Goal: Information Seeking & Learning: Learn about a topic

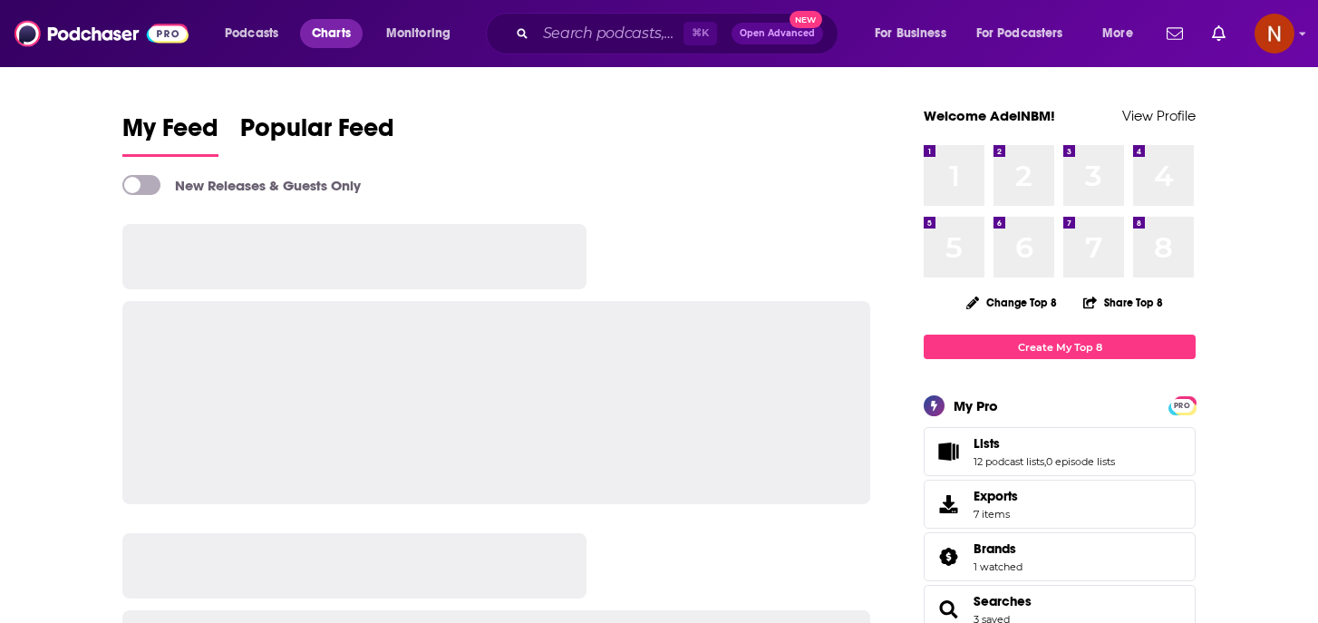
click at [327, 32] on span "Charts" at bounding box center [331, 33] width 39 height 25
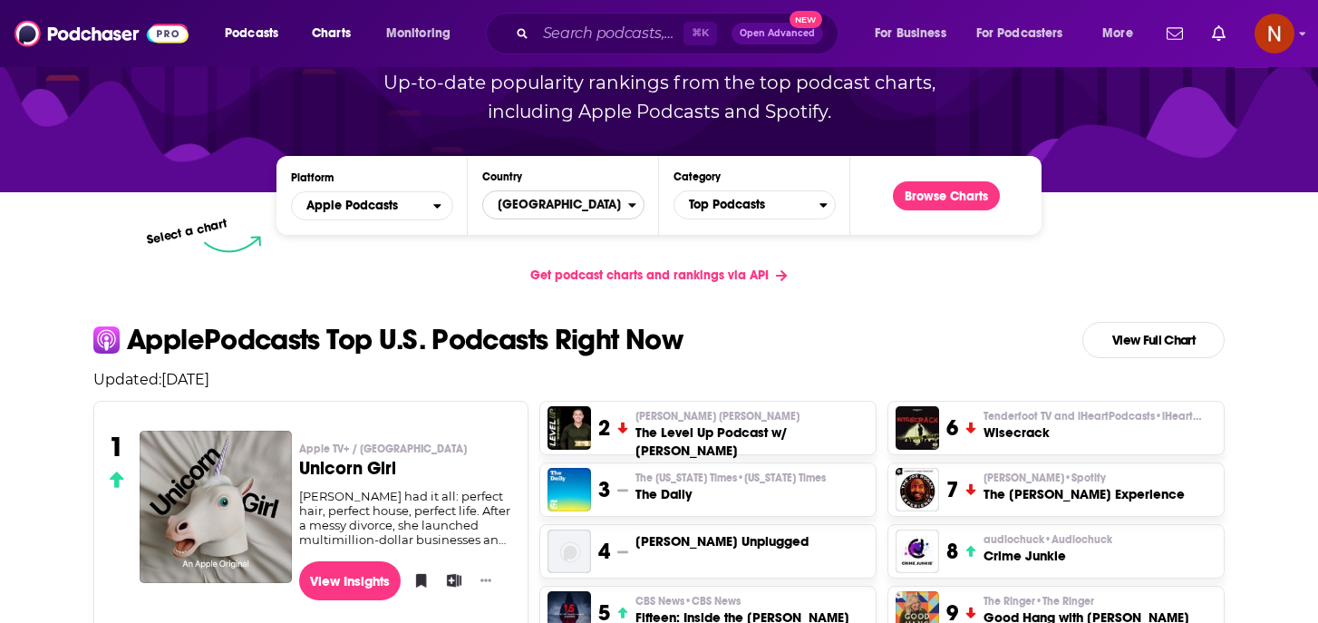
click at [577, 204] on span "[GEOGRAPHIC_DATA]" at bounding box center [555, 204] width 145 height 31
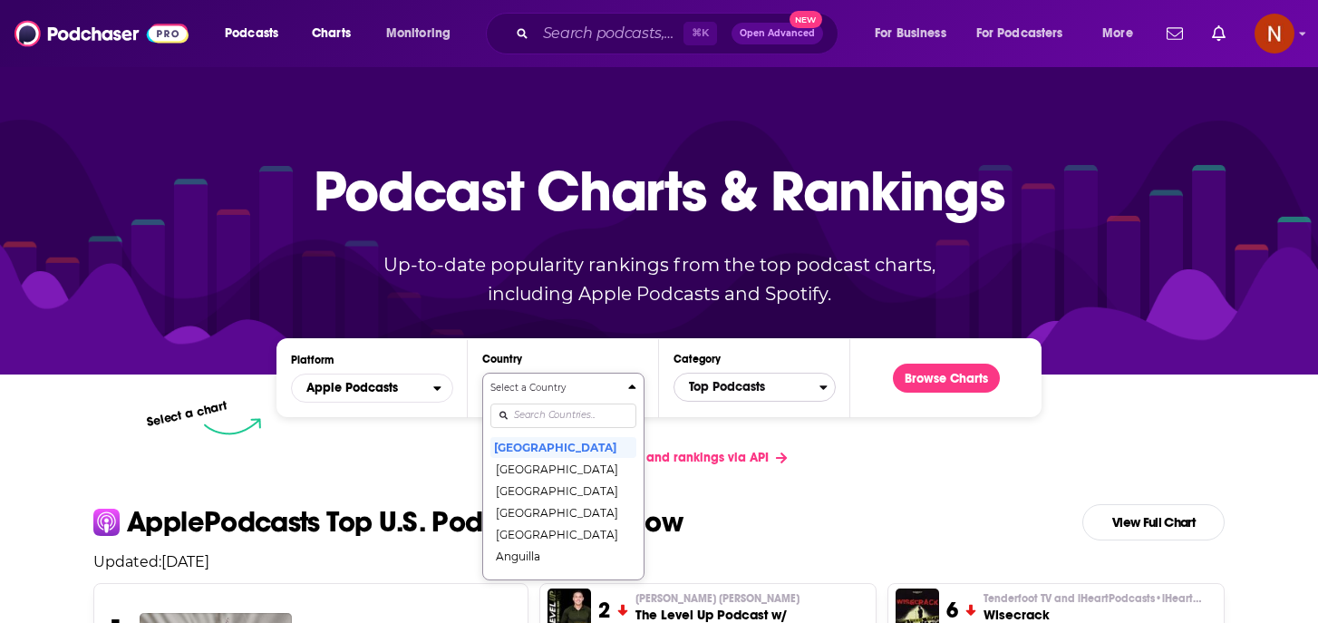
click at [711, 390] on span "Top Podcasts" at bounding box center [746, 387] width 145 height 31
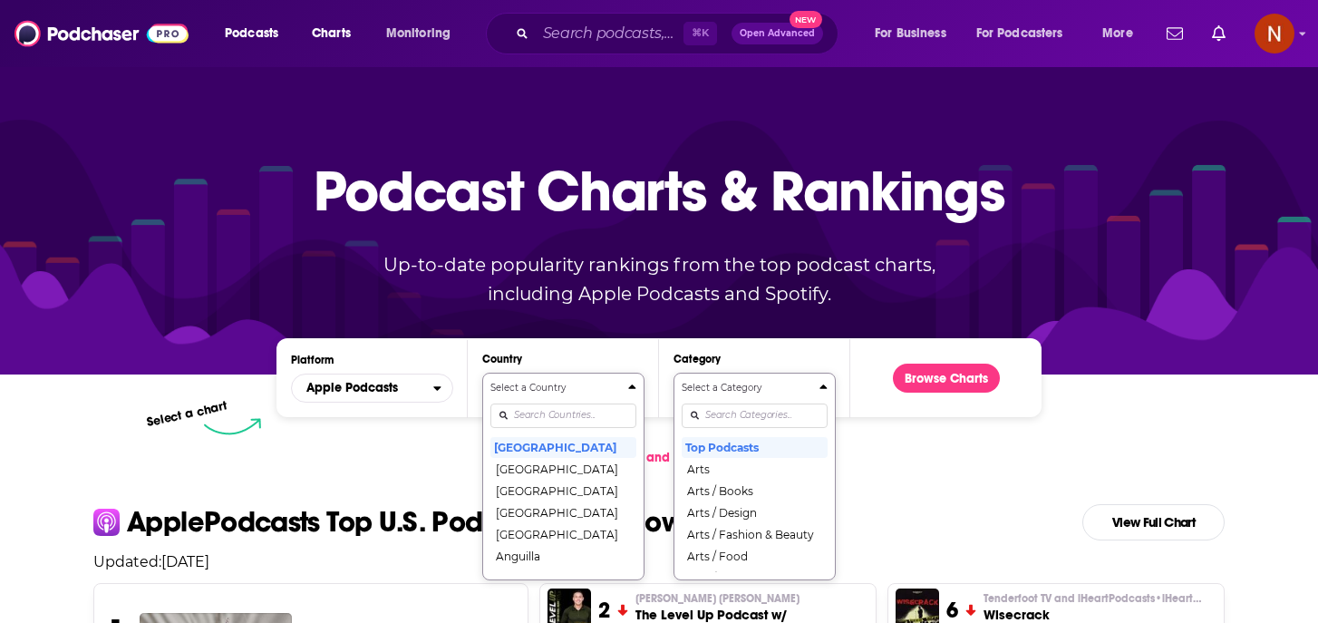
scroll to position [104, 0]
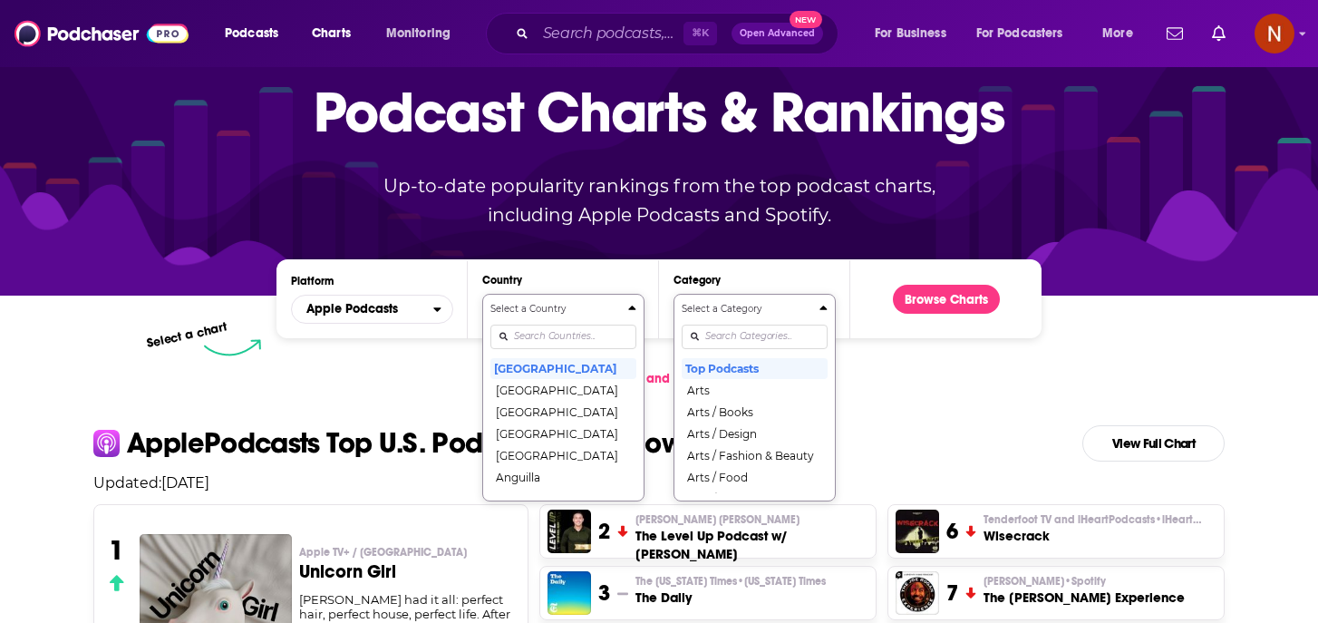
click at [711, 421] on div "Select a Category Top Podcasts Arts Arts / Books Arts / Design Arts / Fashion &…" at bounding box center [755, 397] width 146 height 191
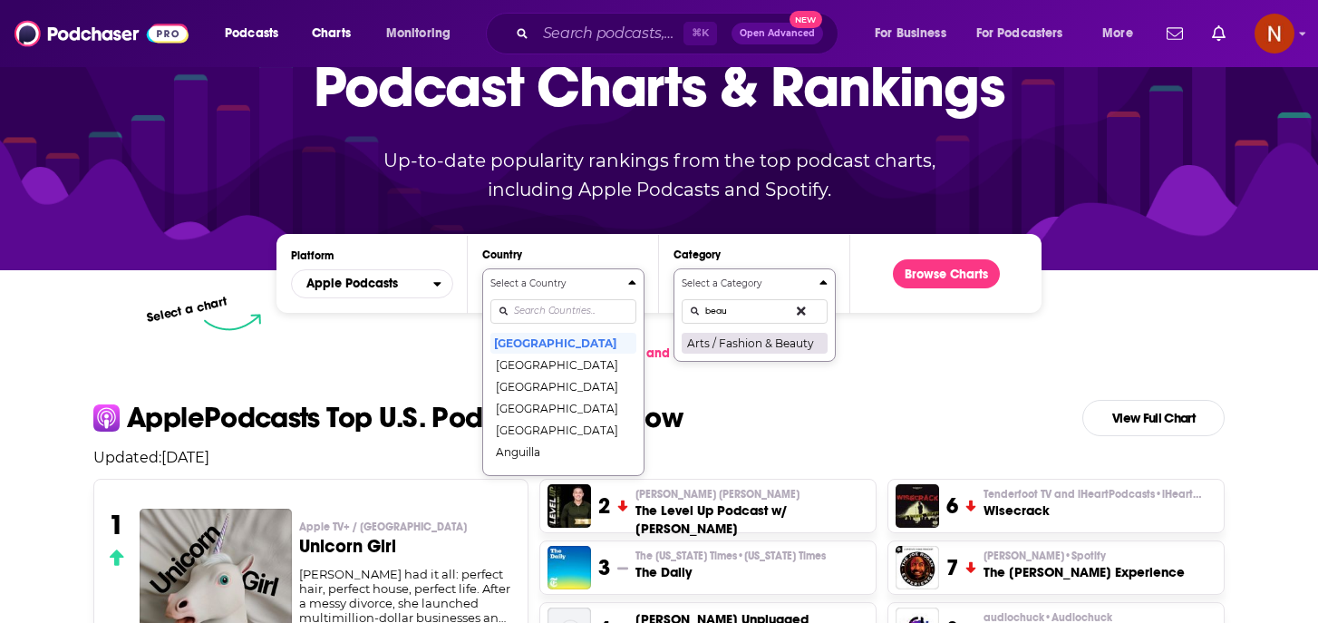
type input "beau"
click at [780, 342] on button "Arts / Fashion & Beauty" at bounding box center [755, 343] width 146 height 22
click at [533, 312] on input "Countries" at bounding box center [563, 311] width 146 height 24
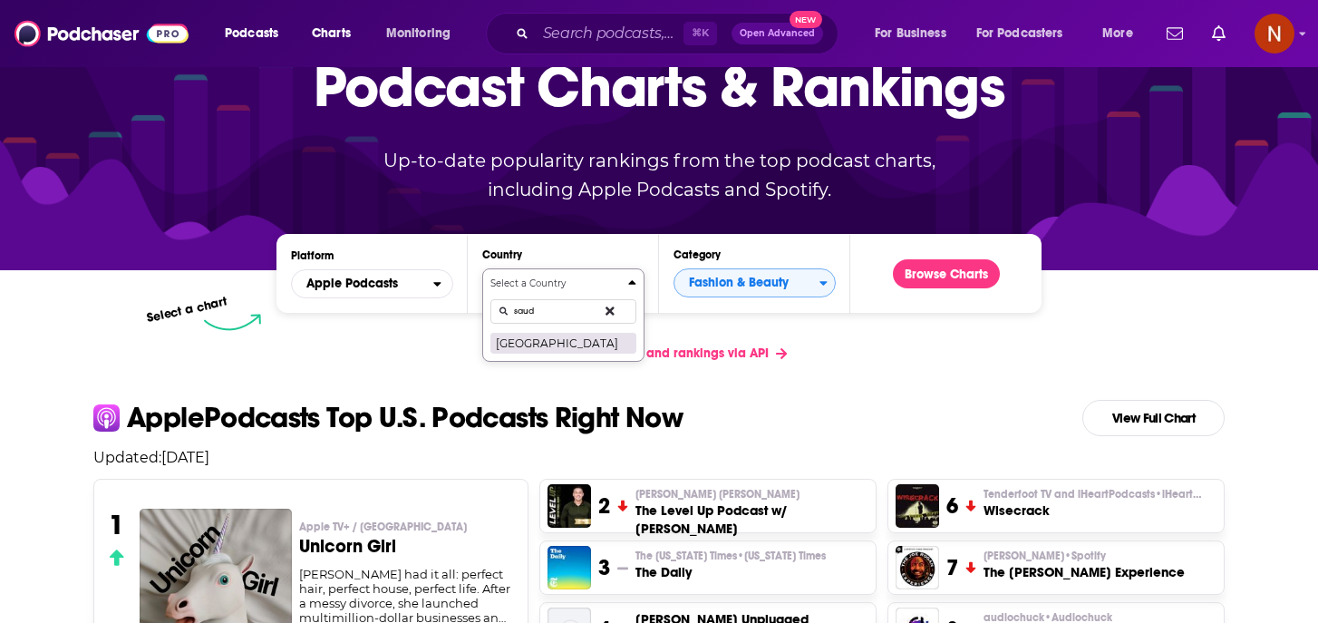
type input "saud"
click at [551, 342] on button "[GEOGRAPHIC_DATA]" at bounding box center [563, 343] width 146 height 22
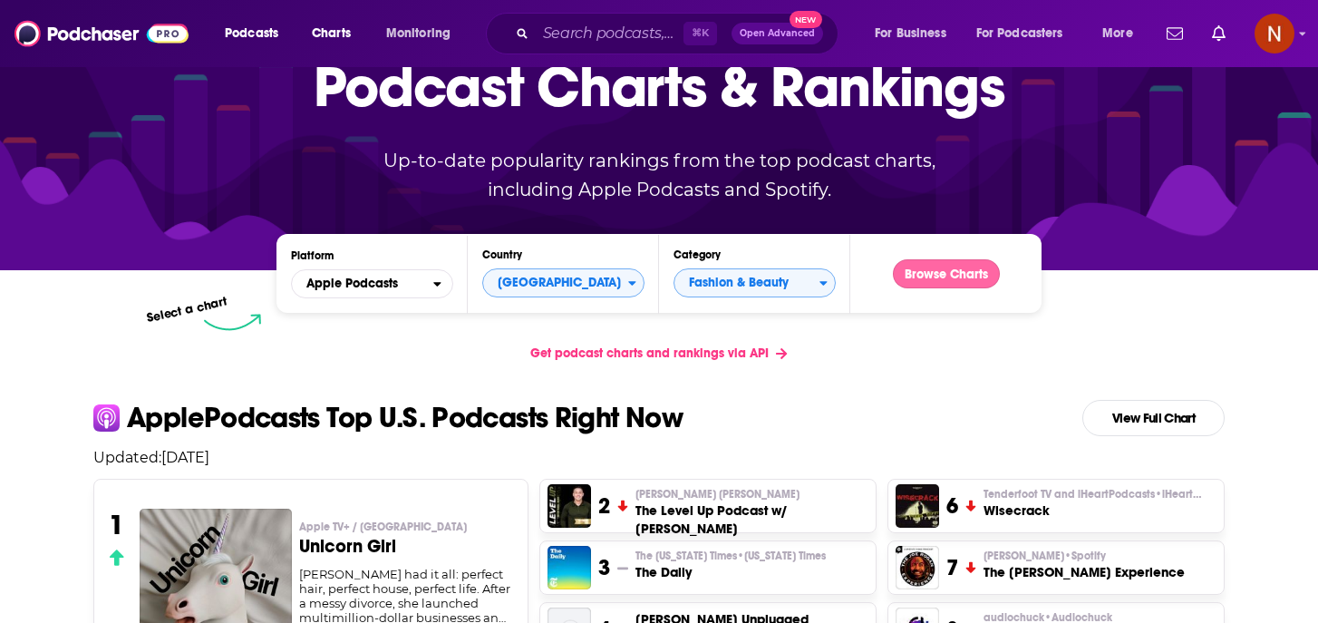
click at [933, 280] on button "Browse Charts" at bounding box center [946, 273] width 107 height 29
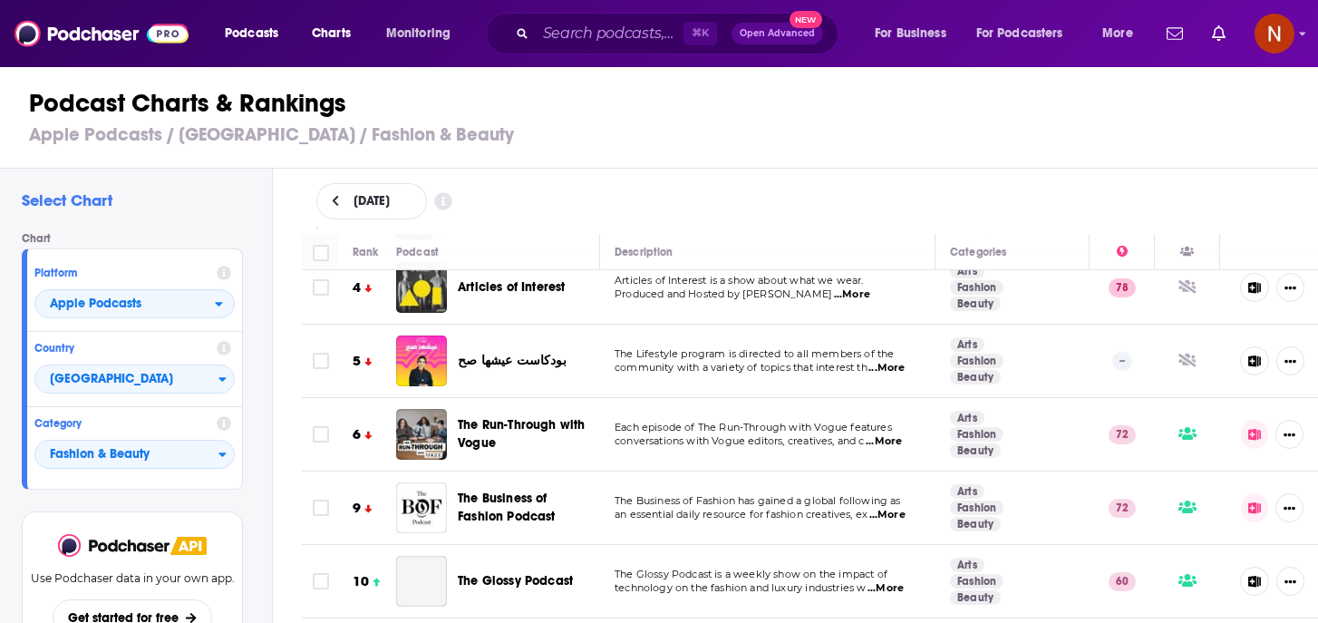
scroll to position [93, 0]
click at [894, 368] on span "...More" at bounding box center [886, 367] width 36 height 15
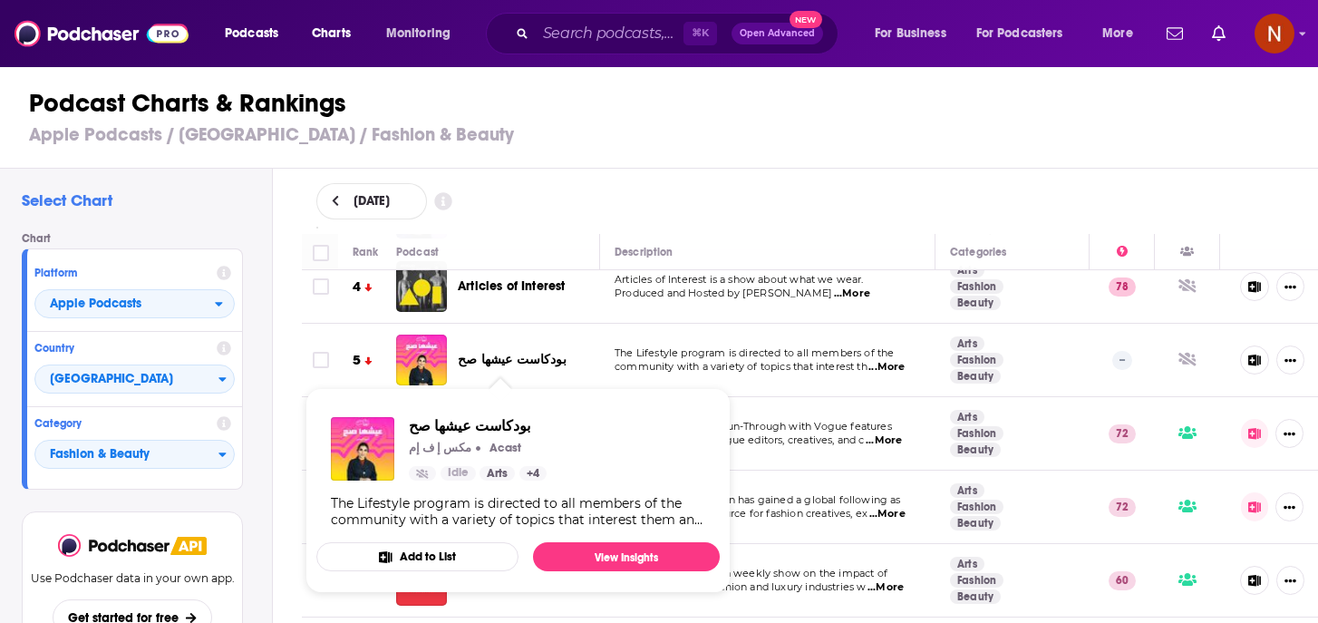
click at [813, 171] on div "September 8, 2025" at bounding box center [810, 201] width 1046 height 65
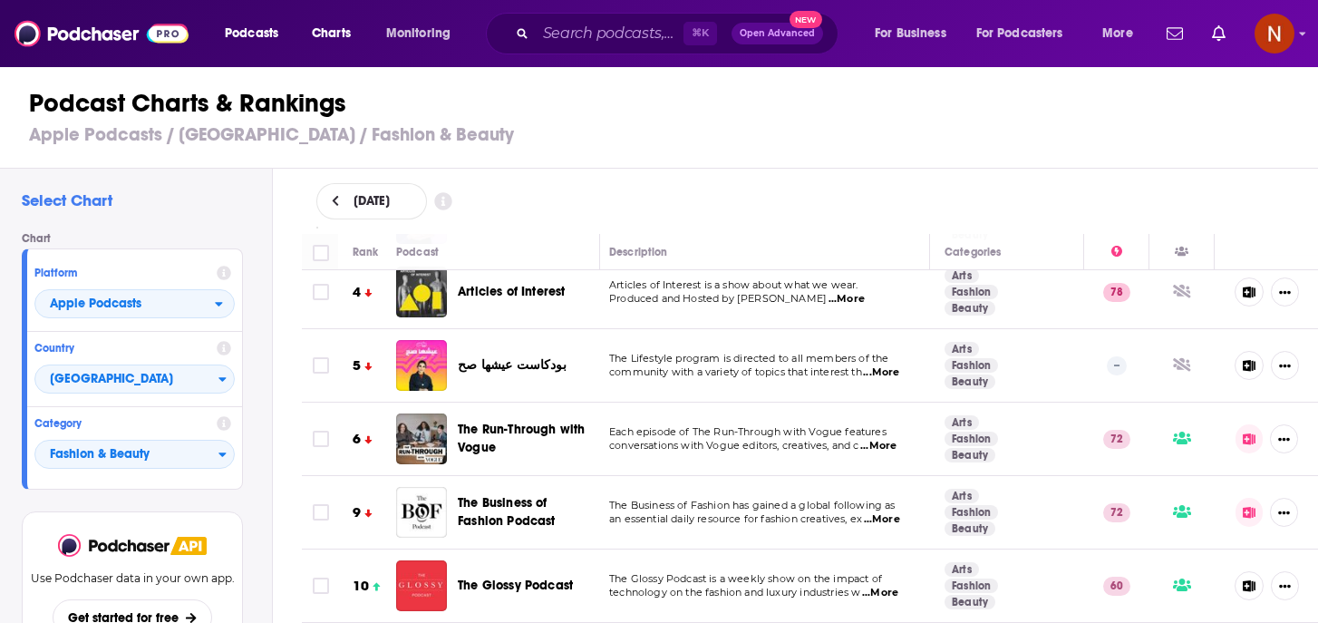
scroll to position [0, 5]
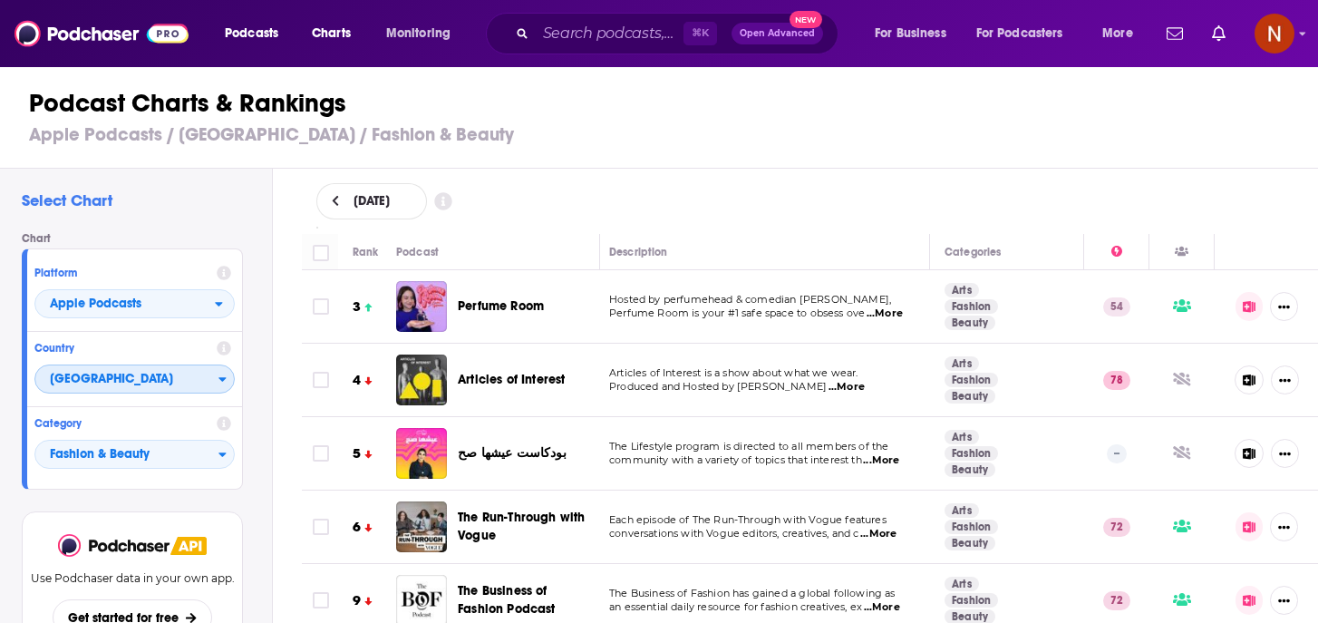
click at [140, 378] on span "[GEOGRAPHIC_DATA]" at bounding box center [126, 379] width 183 height 31
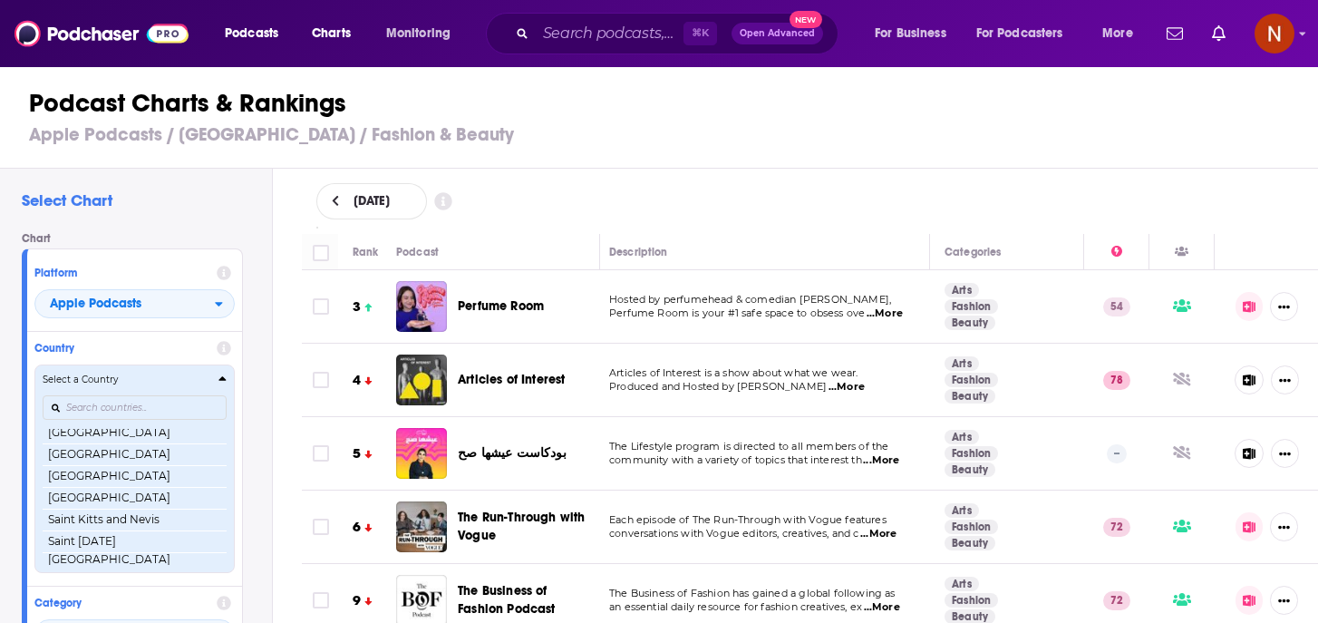
scroll to position [2844, 0]
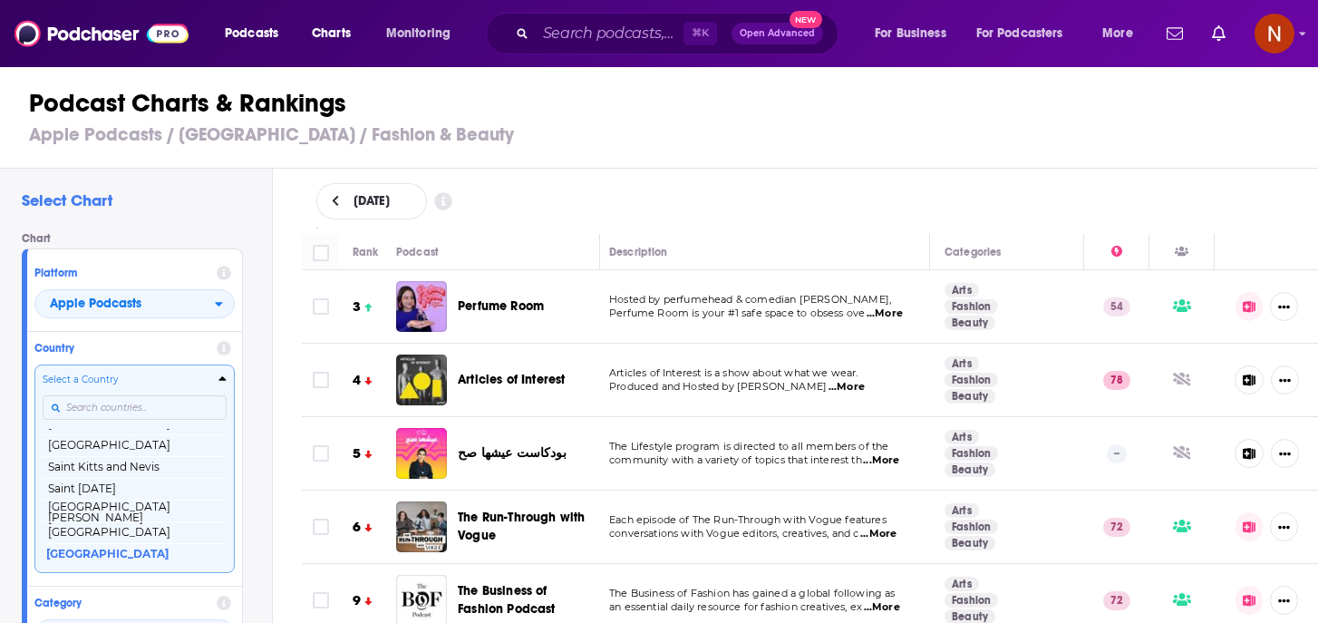
click at [138, 402] on input "Countries" at bounding box center [135, 407] width 184 height 24
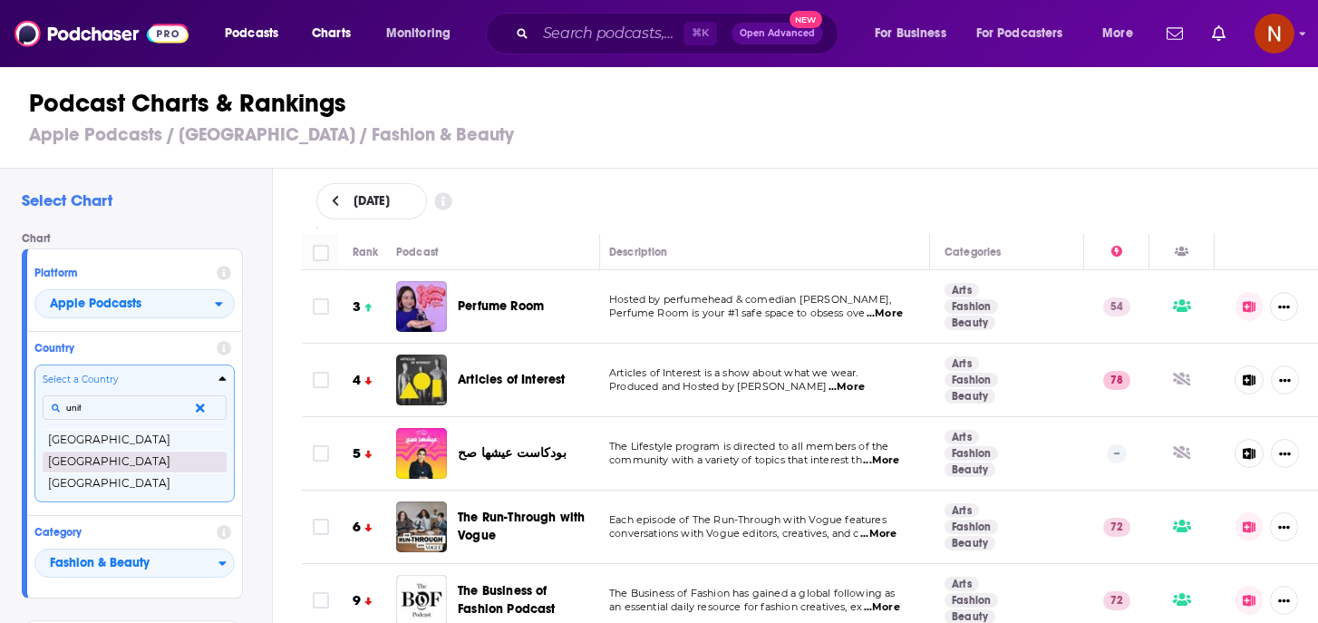
type input "unit"
click at [132, 464] on button "United Arab Emirates" at bounding box center [135, 461] width 184 height 22
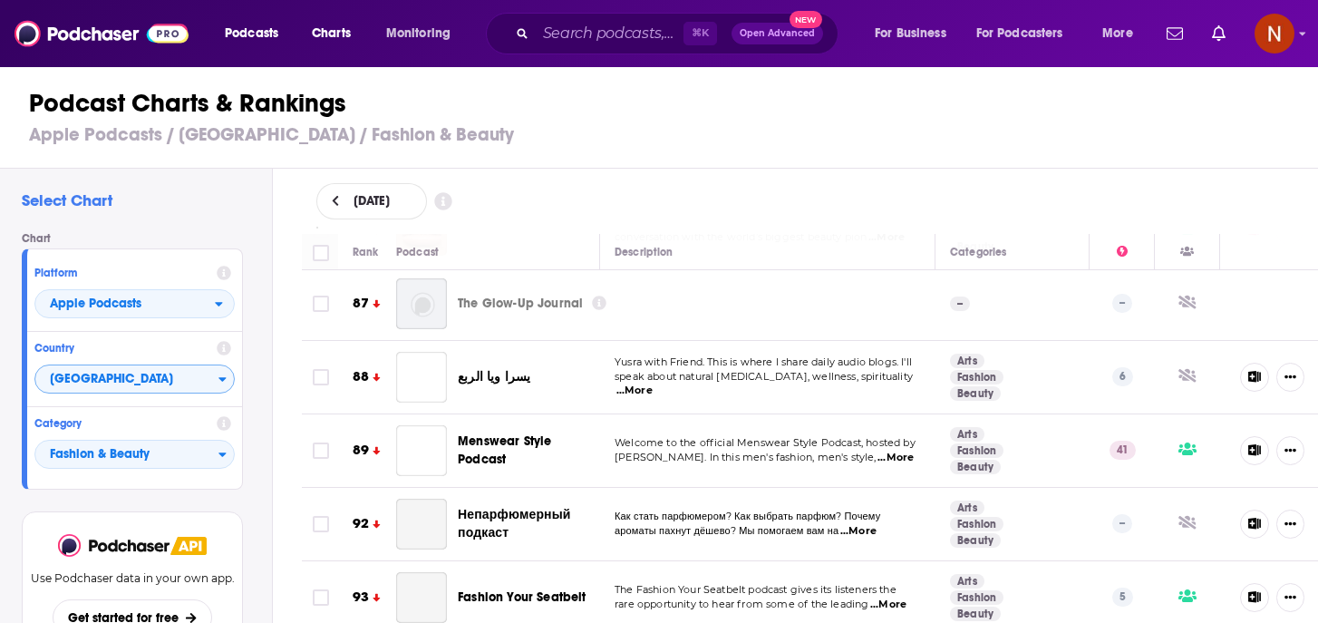
scroll to position [3700, 0]
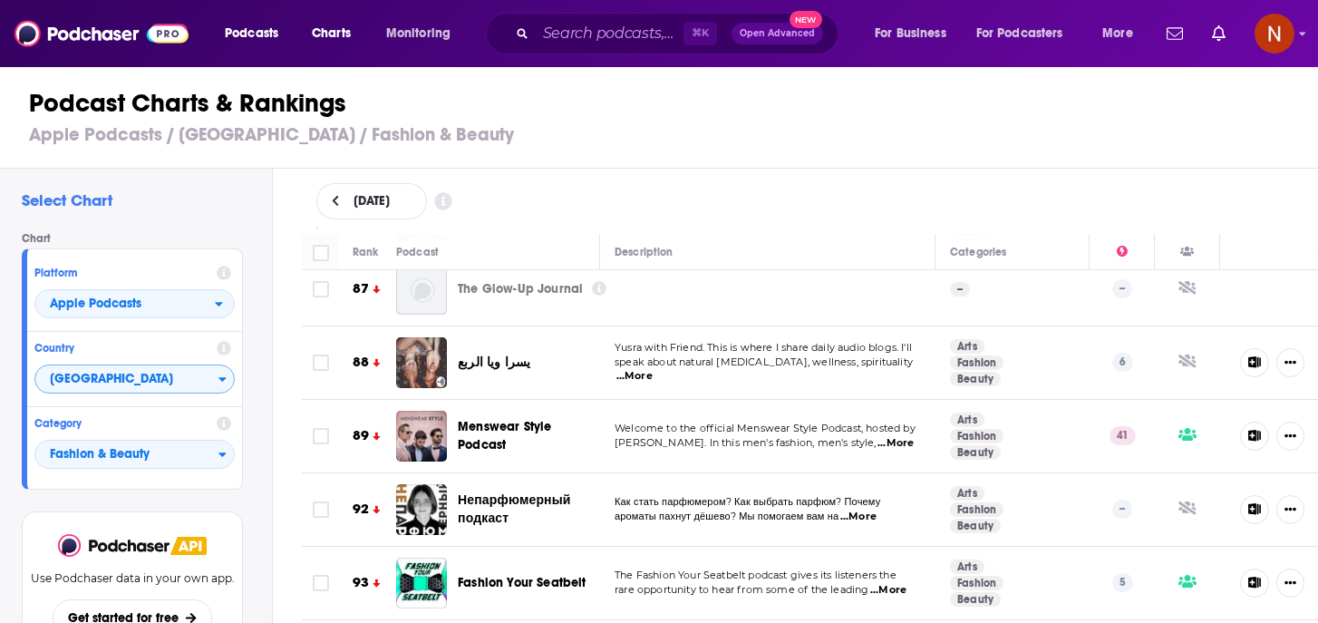
click at [653, 372] on span "...More" at bounding box center [634, 376] width 36 height 15
click at [834, 208] on div "September 8, 2025" at bounding box center [810, 201] width 988 height 36
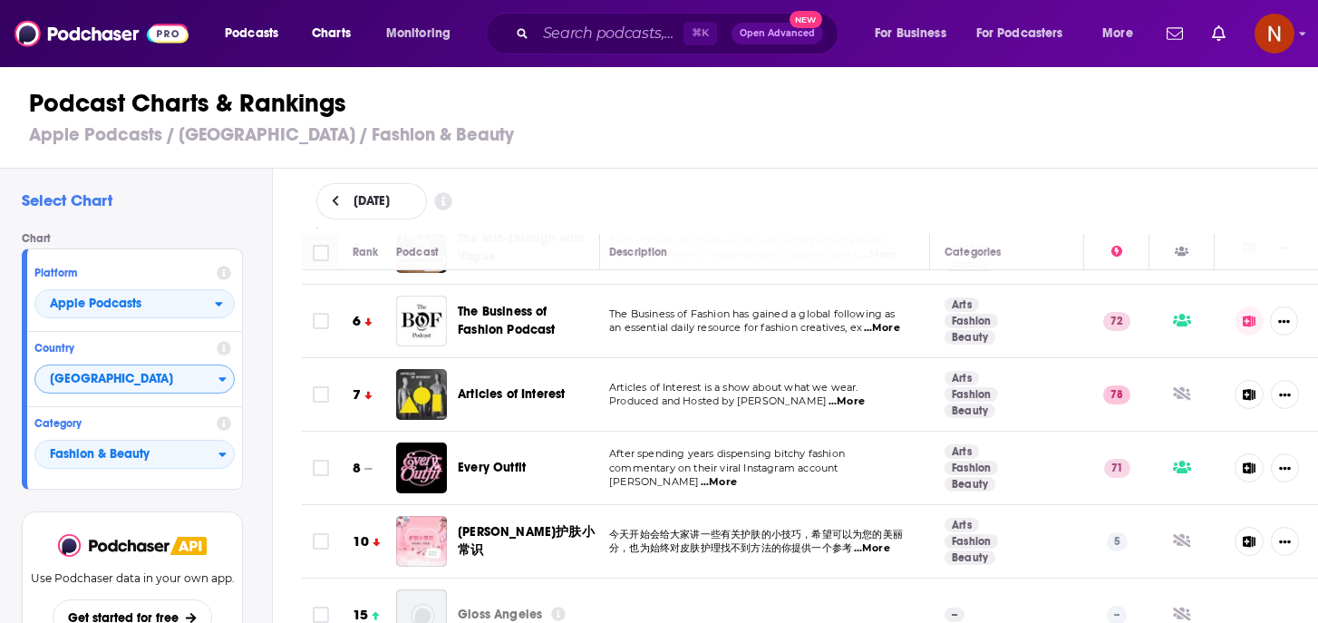
scroll to position [0, 5]
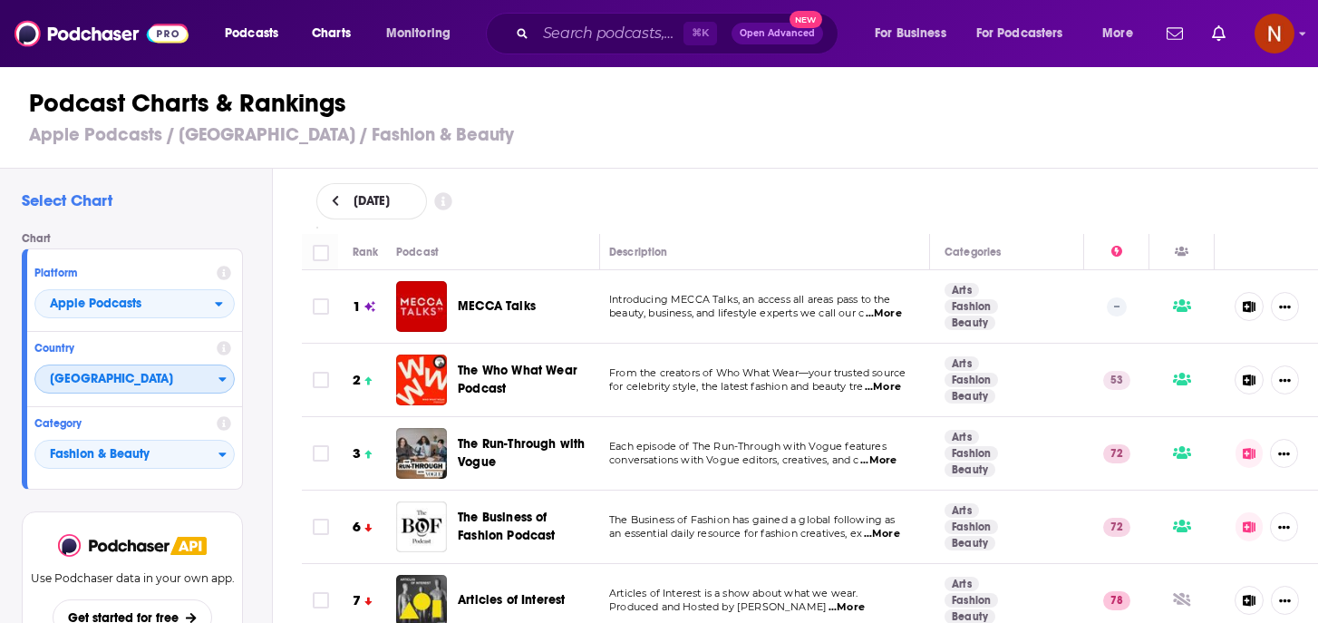
click at [138, 372] on span "United Arab Emirates" at bounding box center [126, 379] width 183 height 31
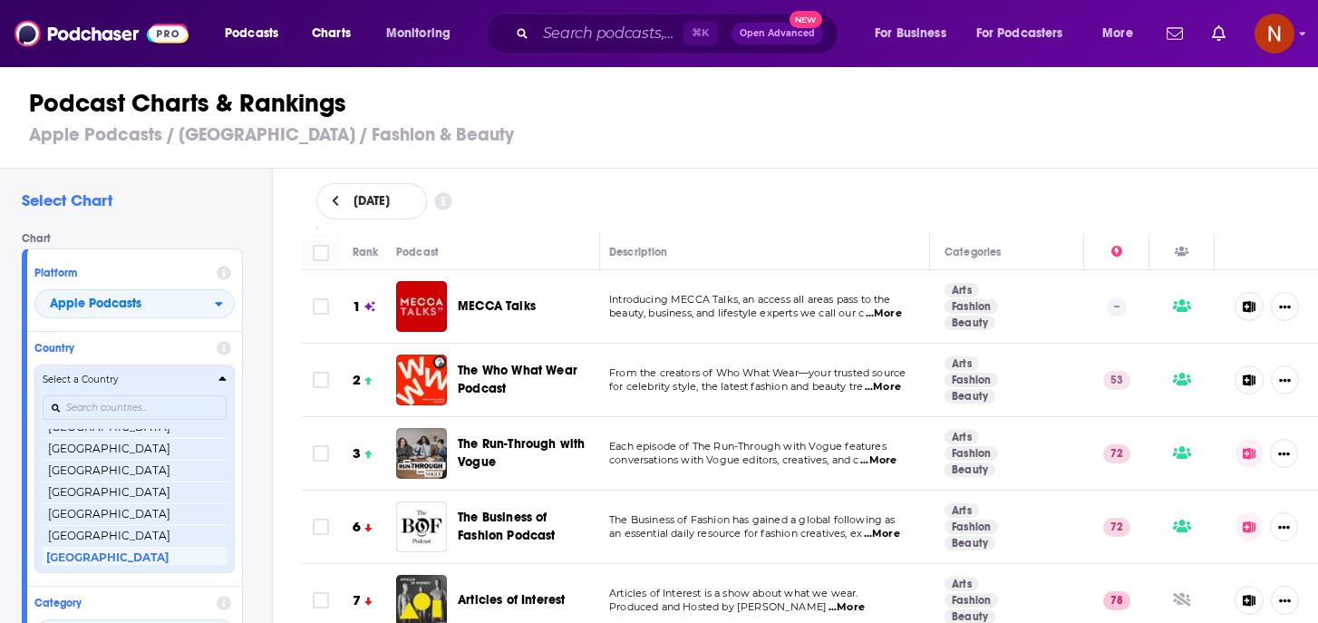
scroll to position [3475, 0]
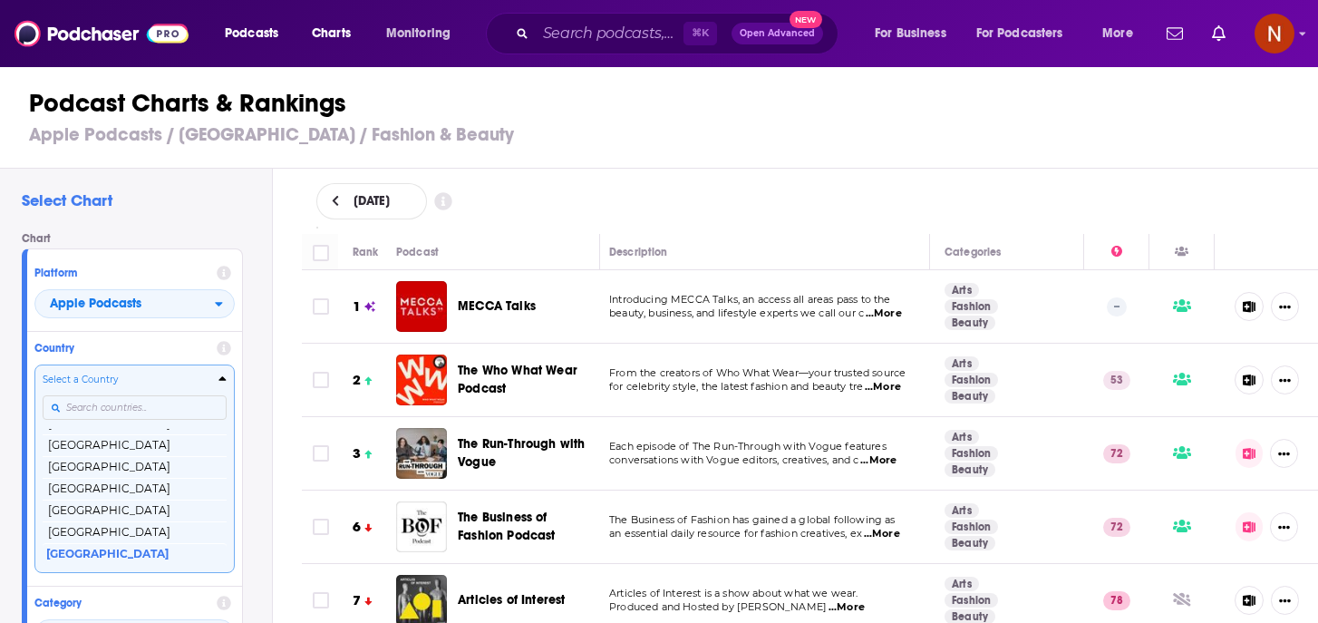
click at [152, 403] on input "Countries" at bounding box center [135, 407] width 184 height 24
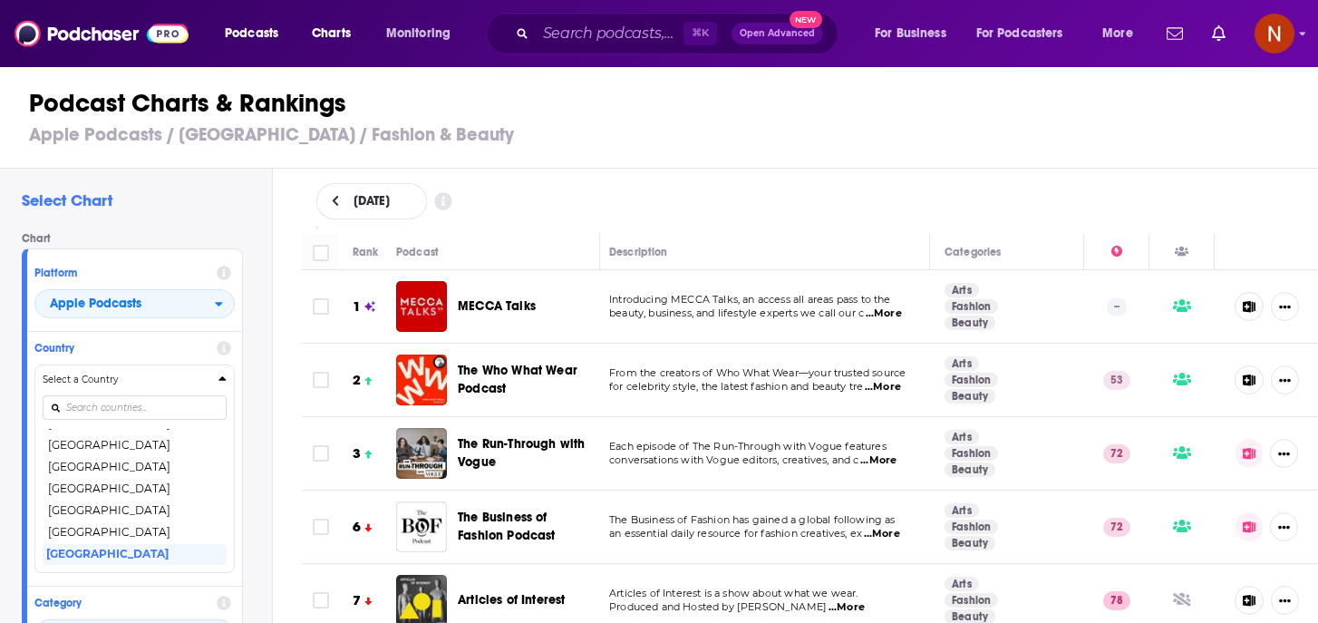
click at [177, 339] on div "Country Select a Country United States Afghanistan Albania Algeria Angola Angui…" at bounding box center [134, 459] width 215 height 254
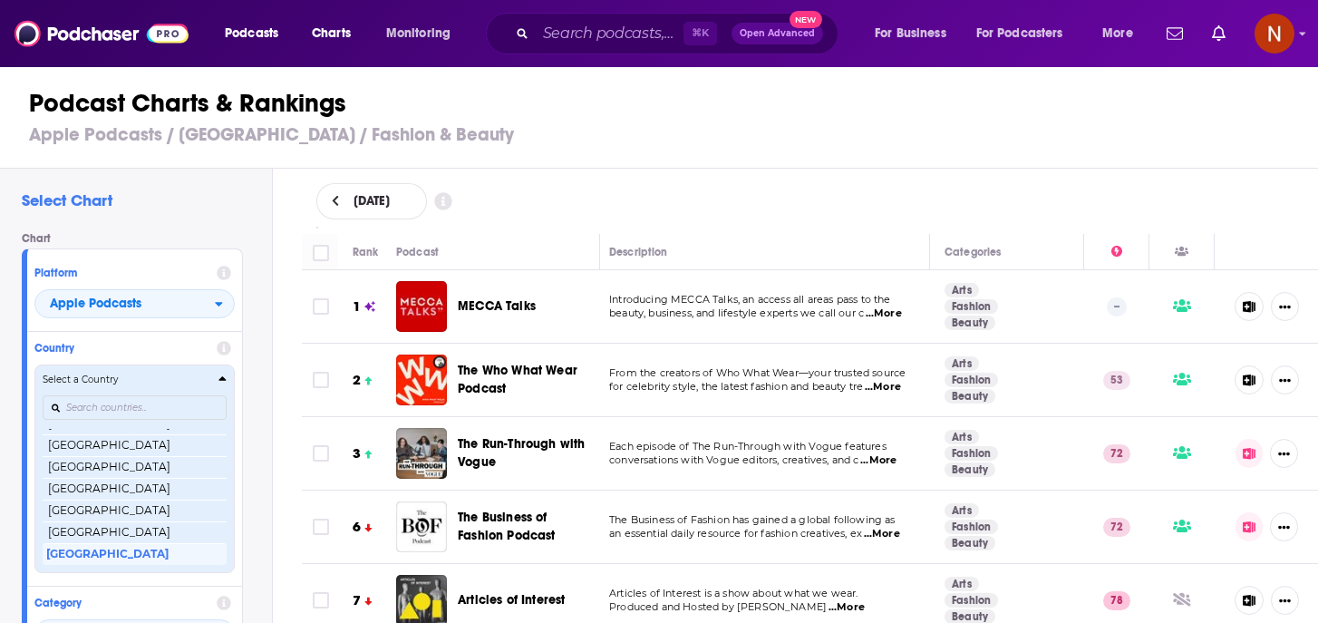
click at [222, 377] on icon "Countries" at bounding box center [222, 378] width 8 height 13
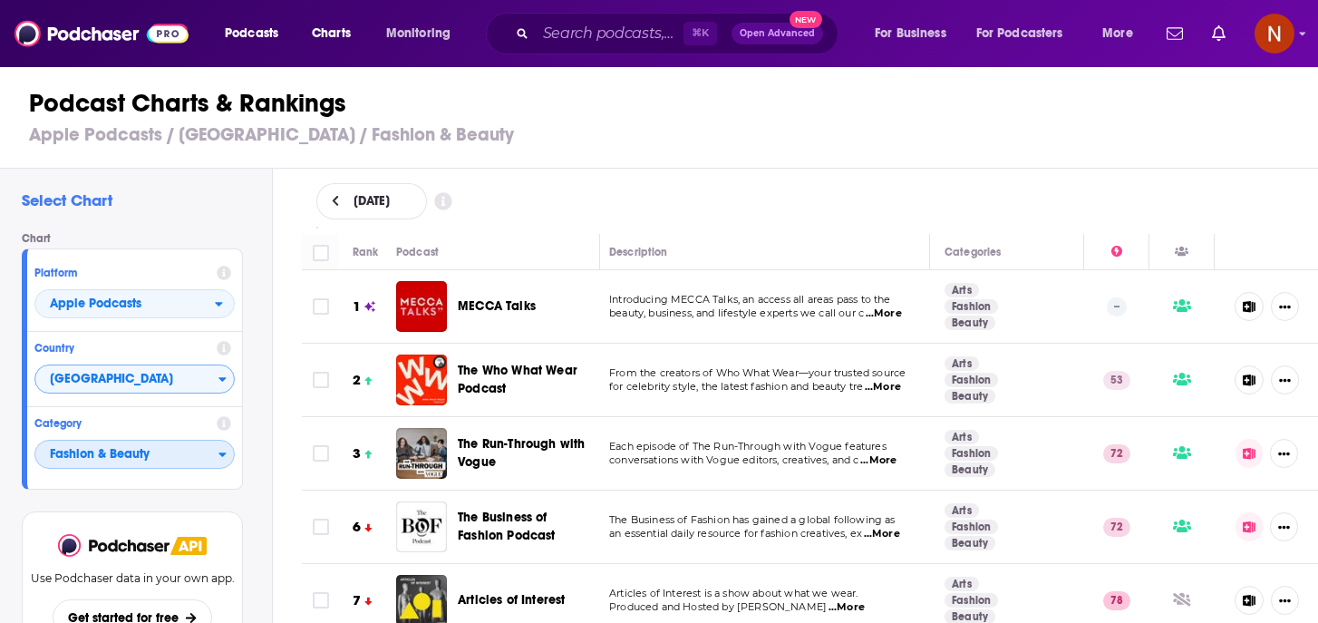
click at [161, 450] on span "Fashion & Beauty" at bounding box center [126, 455] width 183 height 31
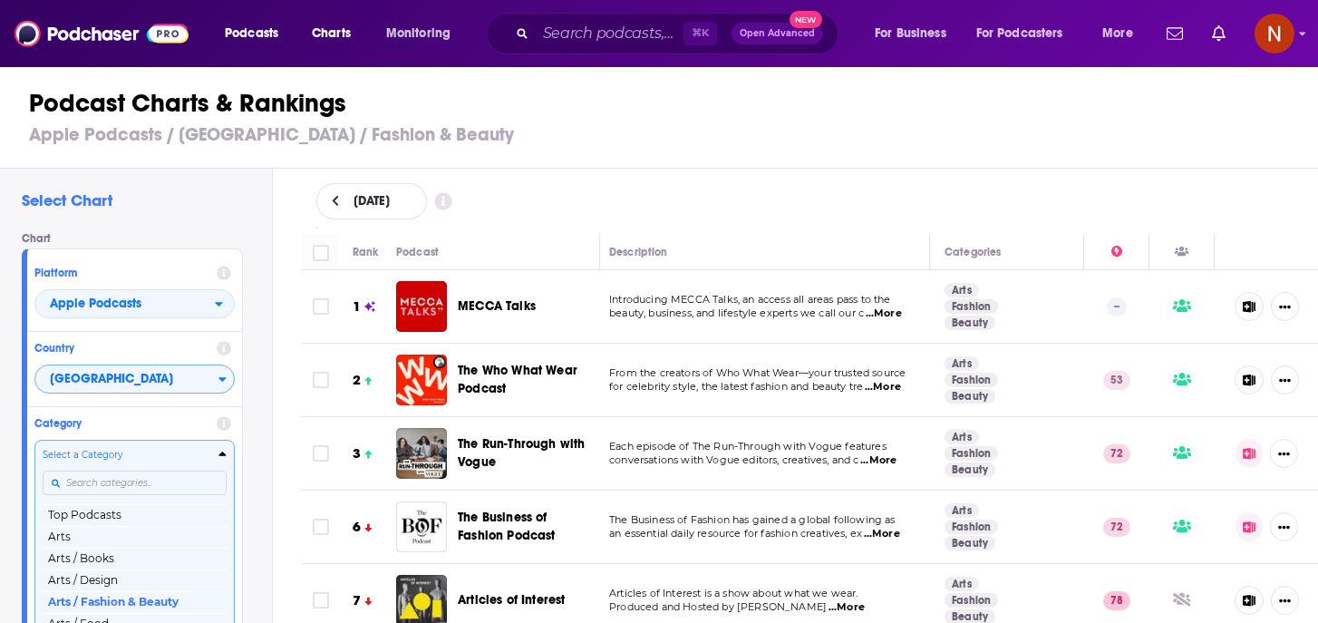
scroll to position [36, 0]
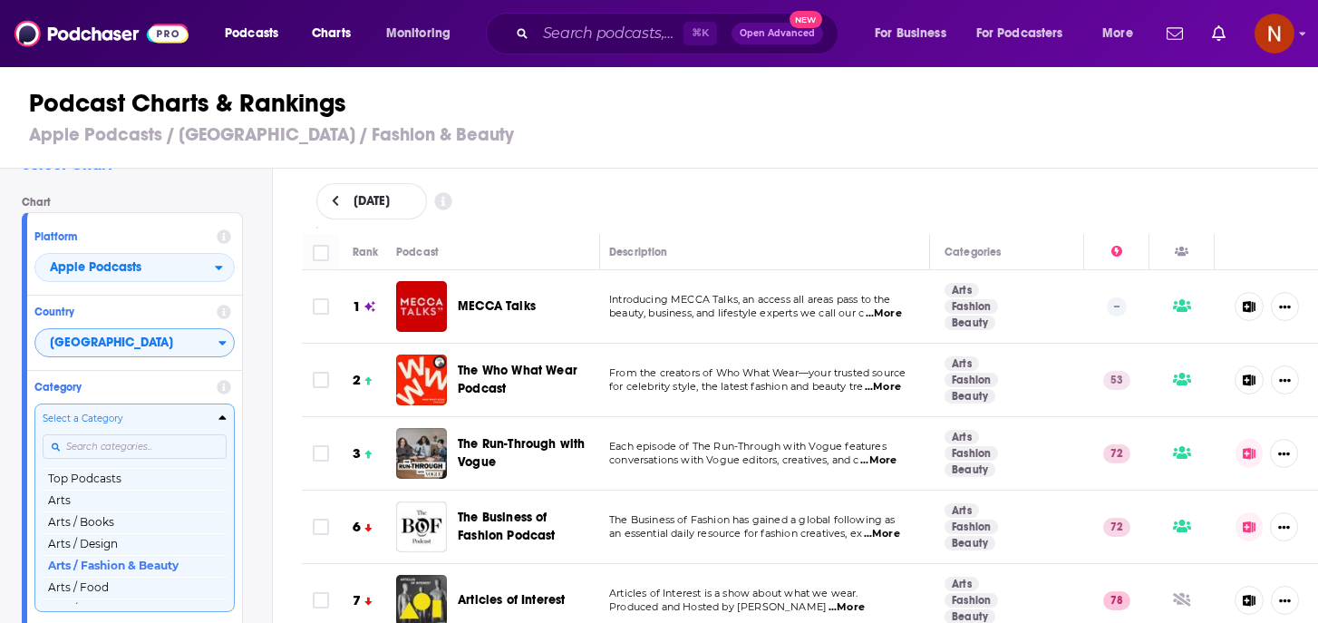
click at [149, 478] on div "Select a Category Top Podcasts Arts Arts / Books Arts / Design Arts / Fashion &…" at bounding box center [135, 506] width 184 height 191
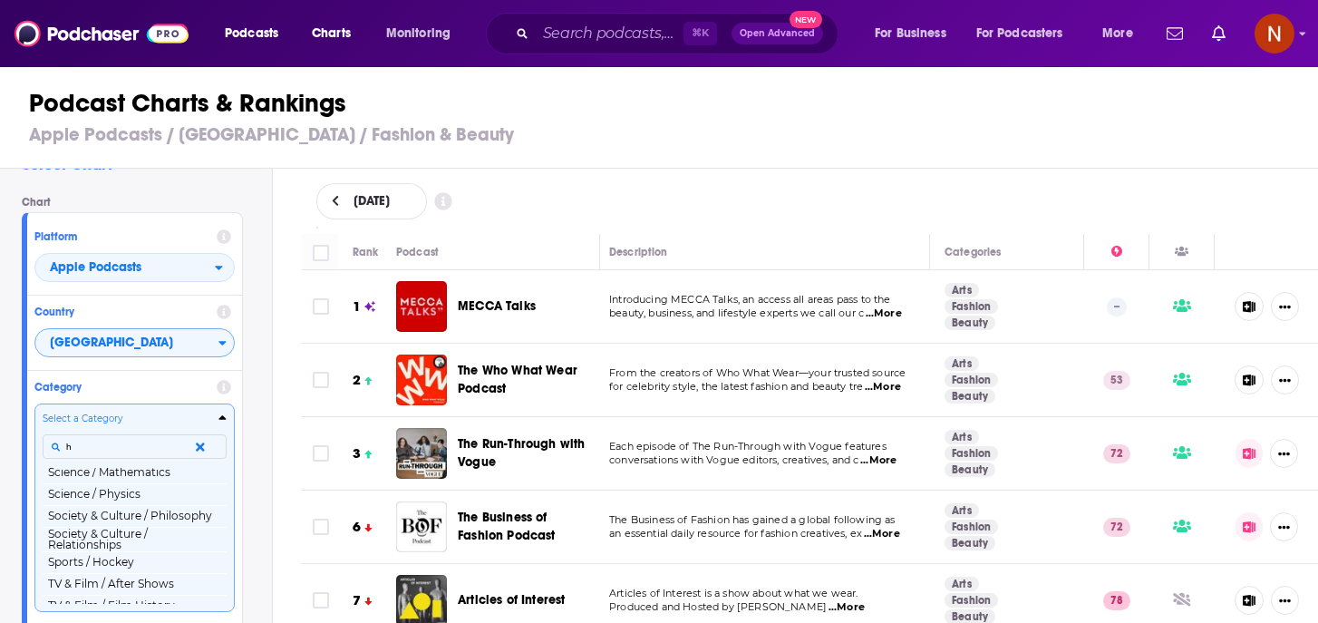
scroll to position [0, 0]
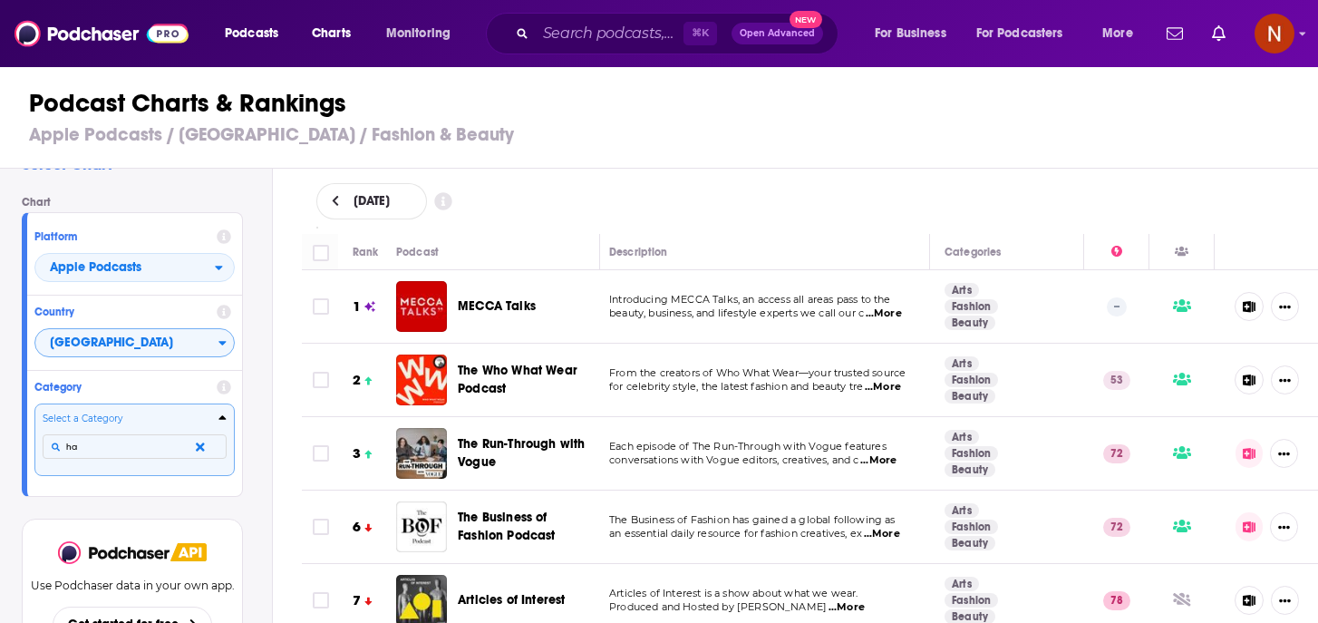
type input "h"
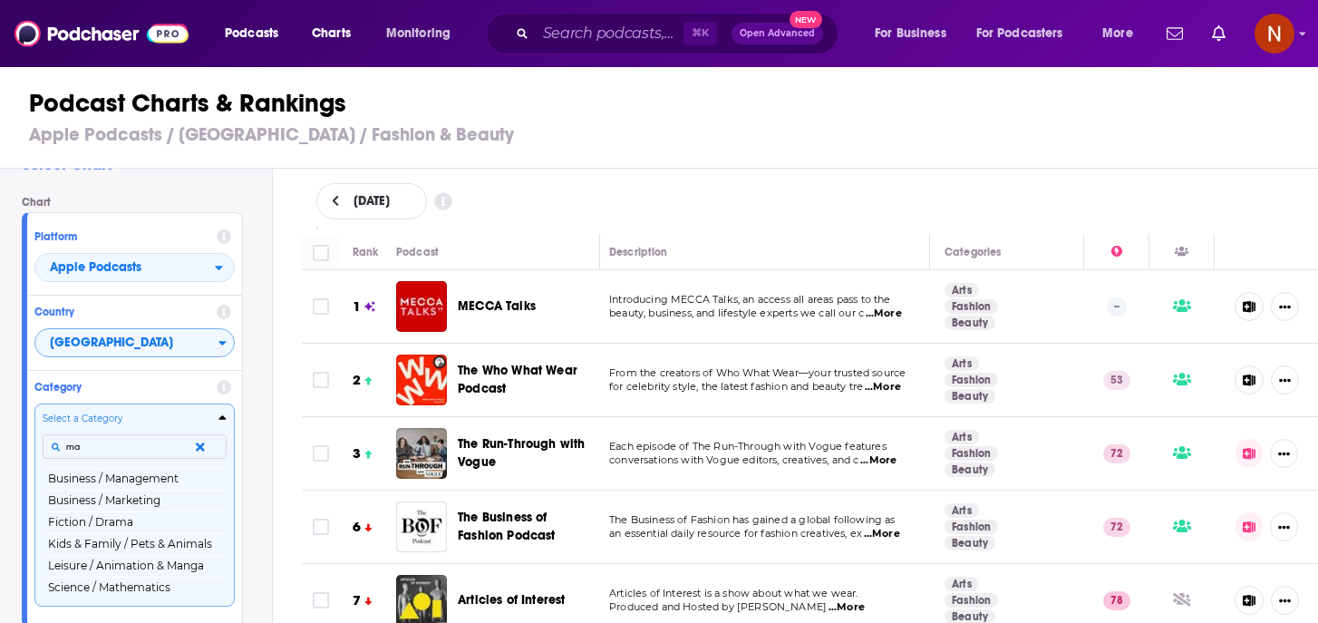
type input "m"
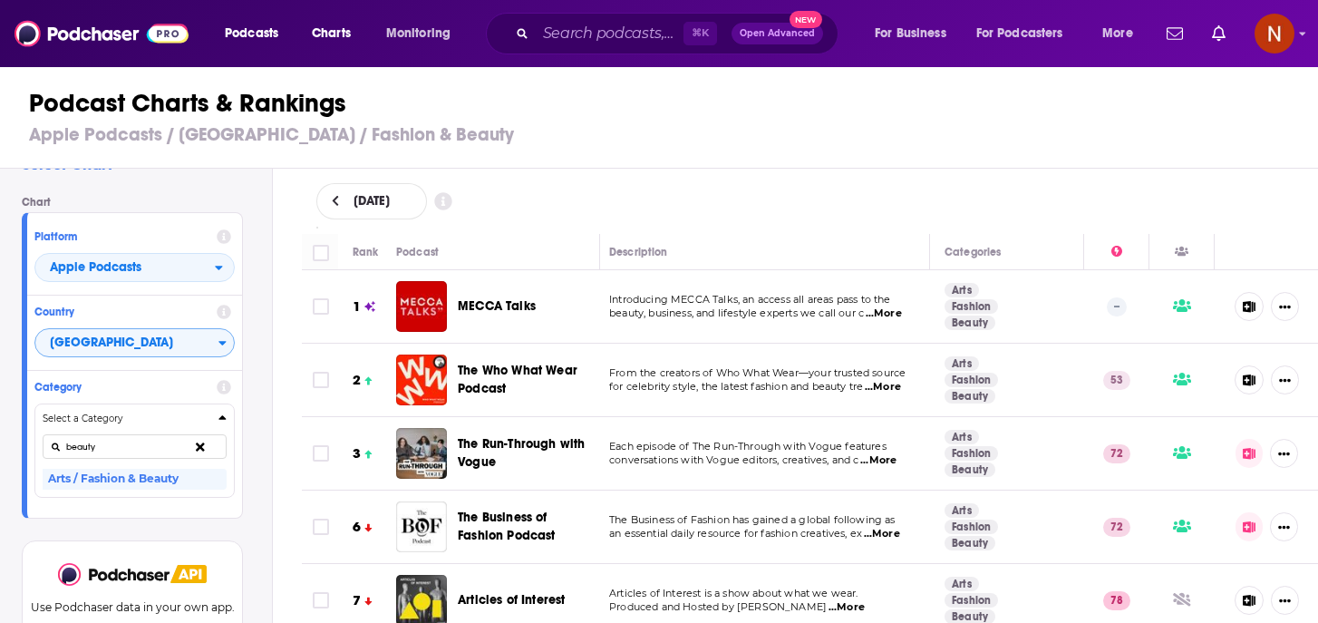
type input "beauty"
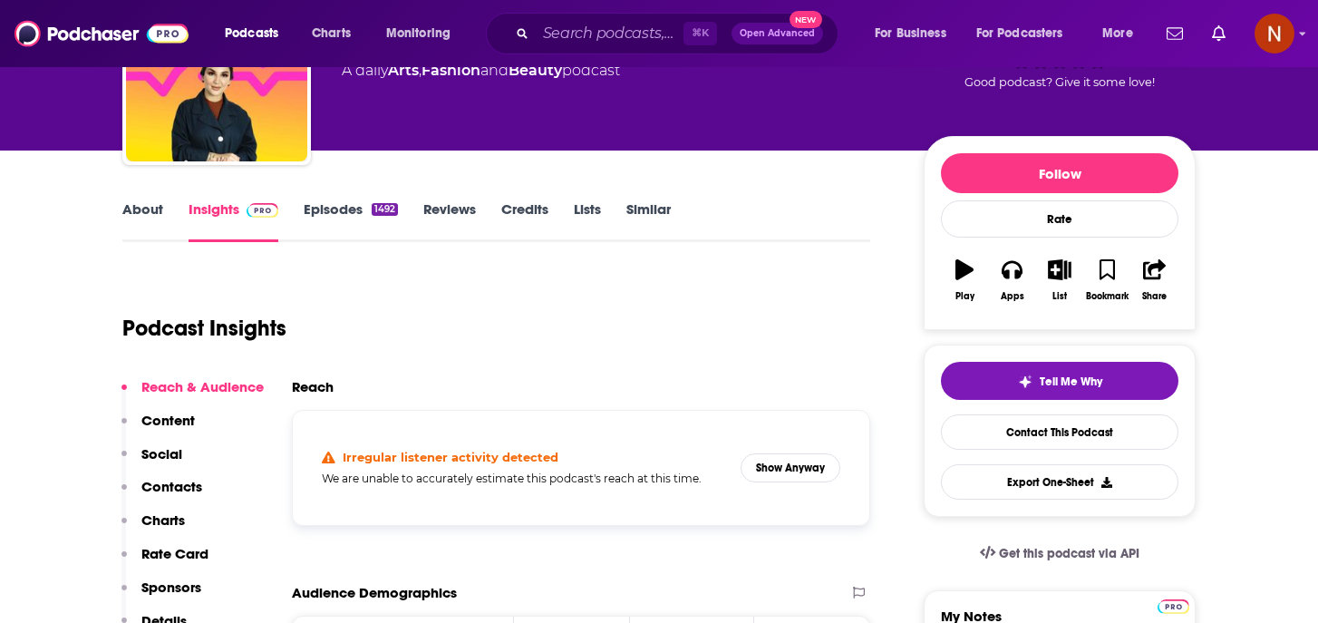
scroll to position [146, 0]
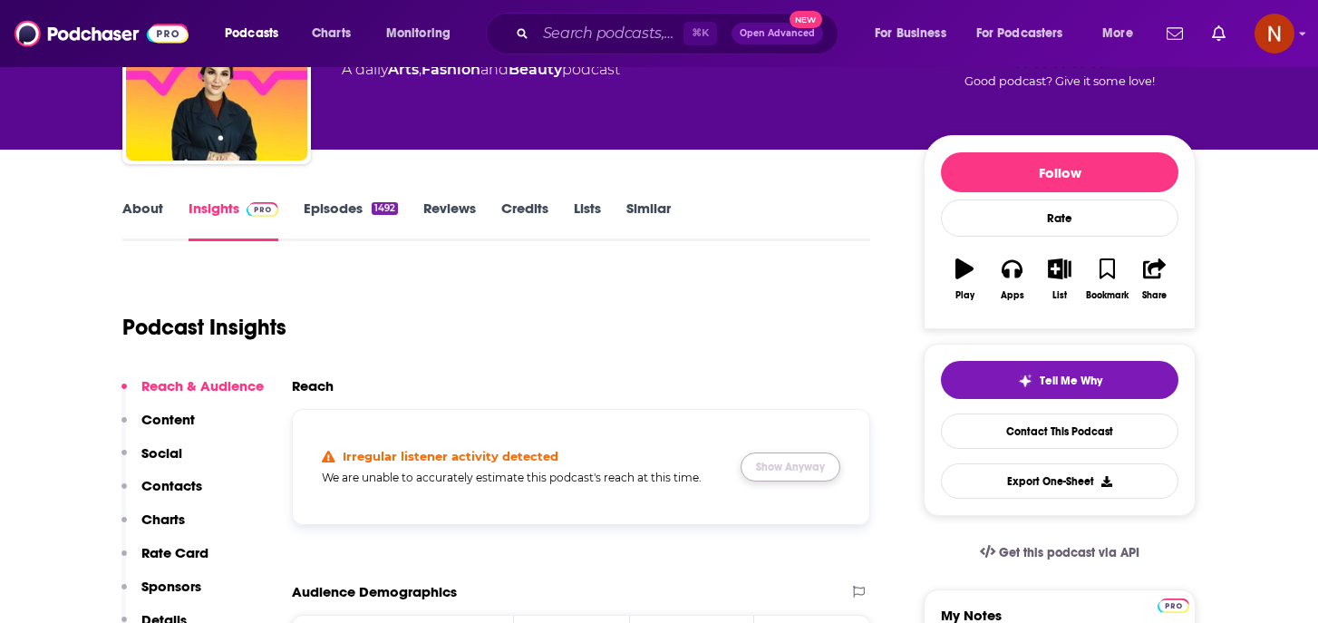
click at [825, 458] on button "Show Anyway" at bounding box center [790, 466] width 100 height 29
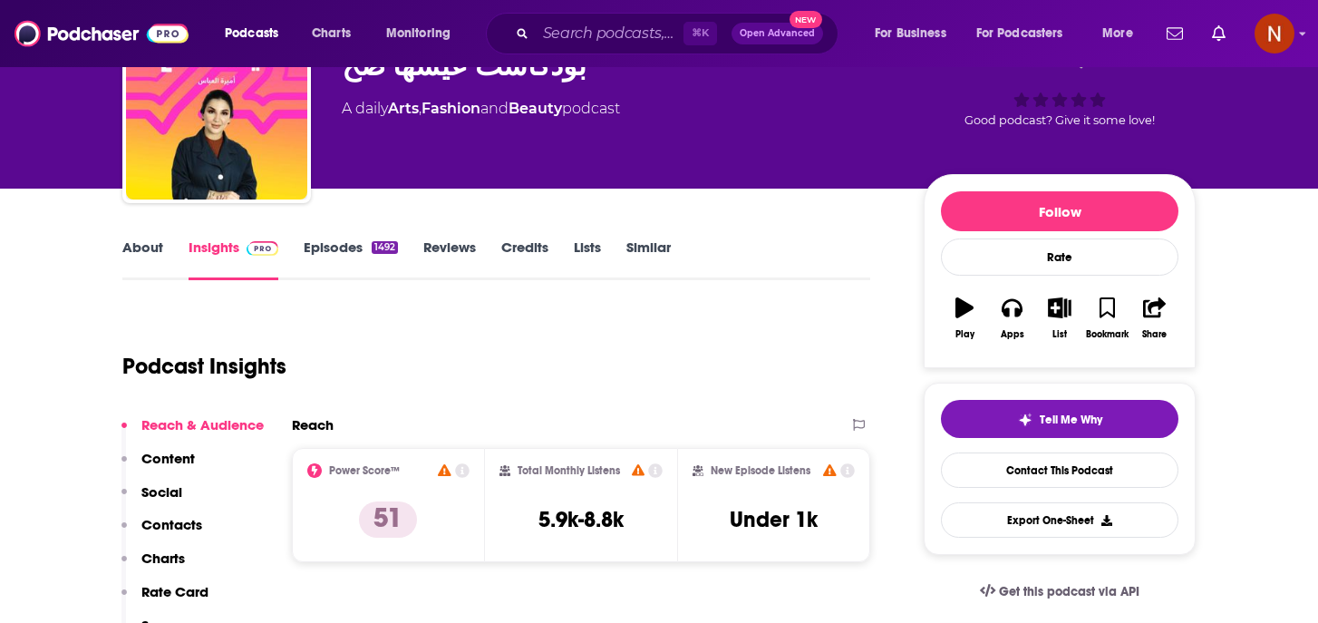
scroll to position [102, 0]
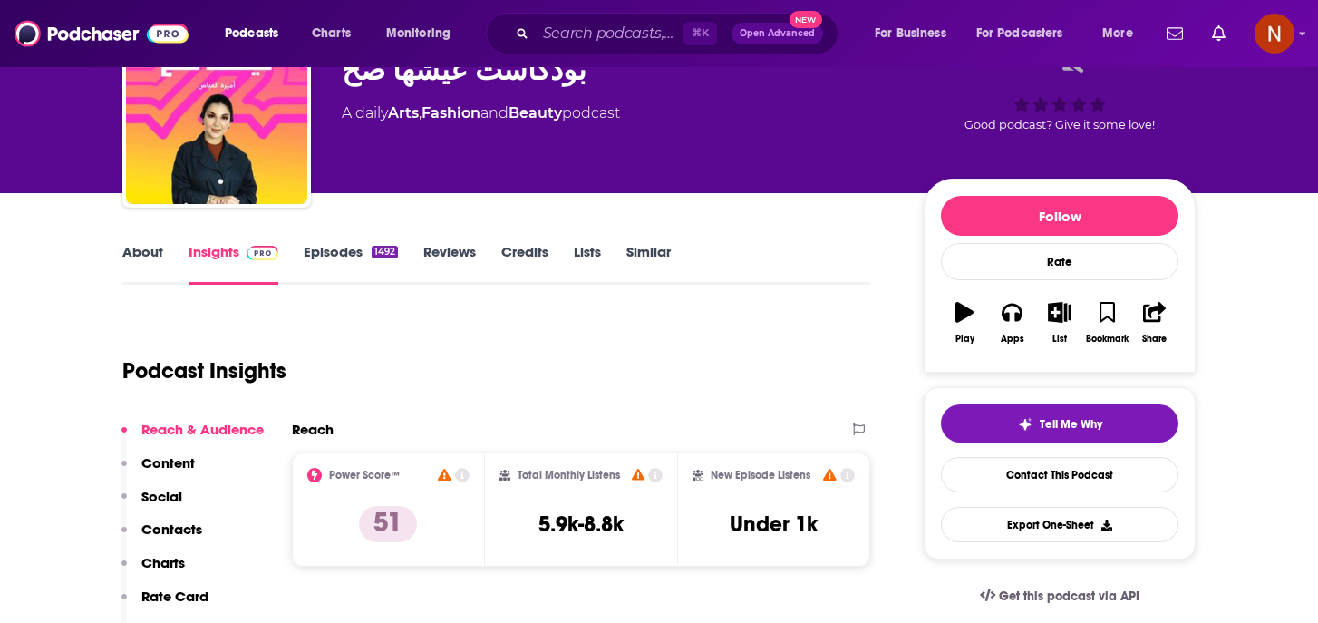
click at [146, 253] on link "About" at bounding box center [142, 264] width 41 height 42
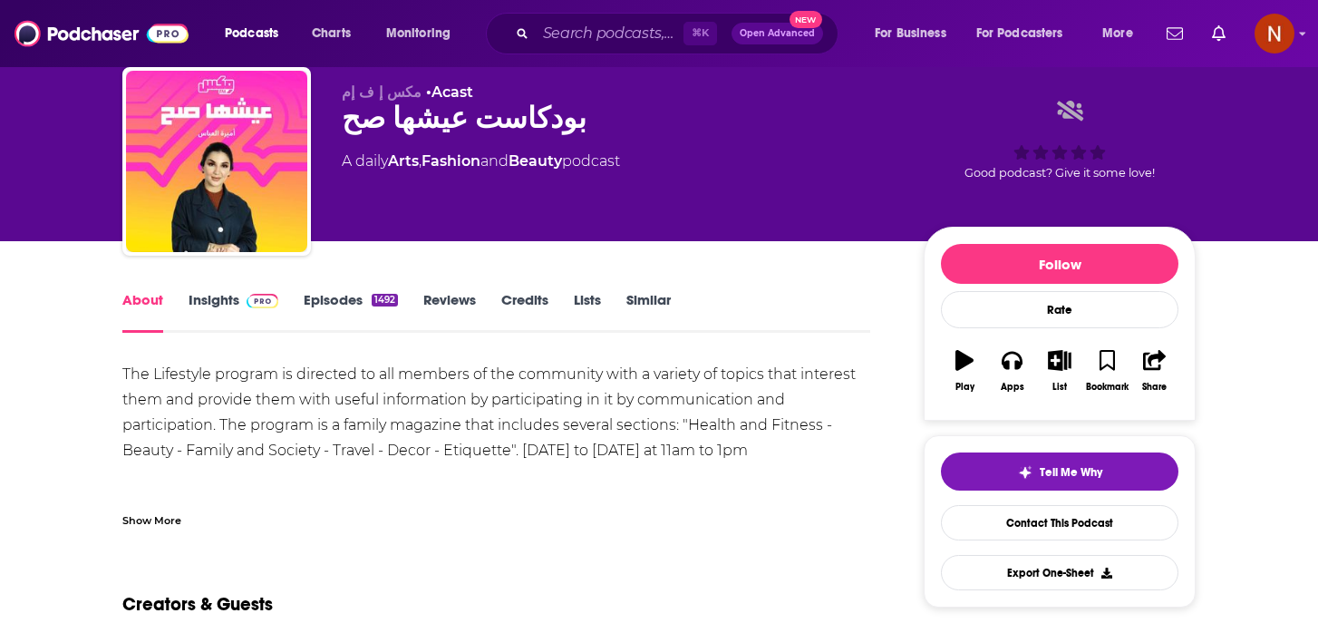
scroll to position [53, 0]
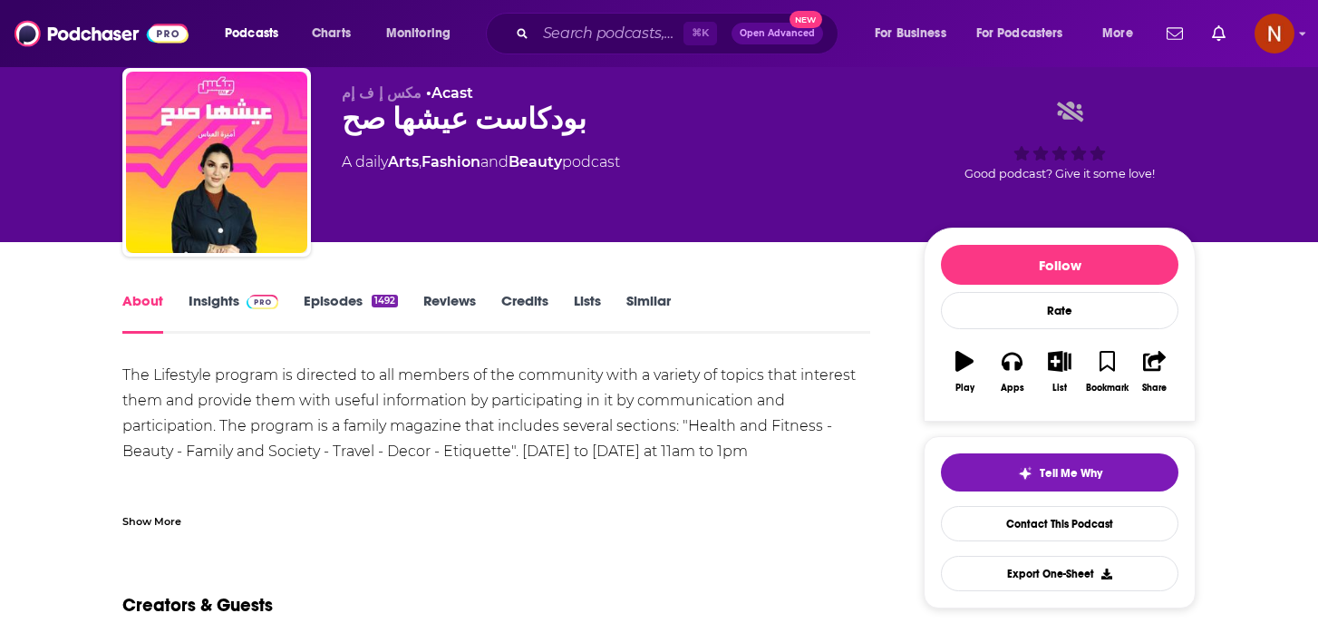
click at [208, 309] on link "Insights" at bounding box center [234, 313] width 90 height 42
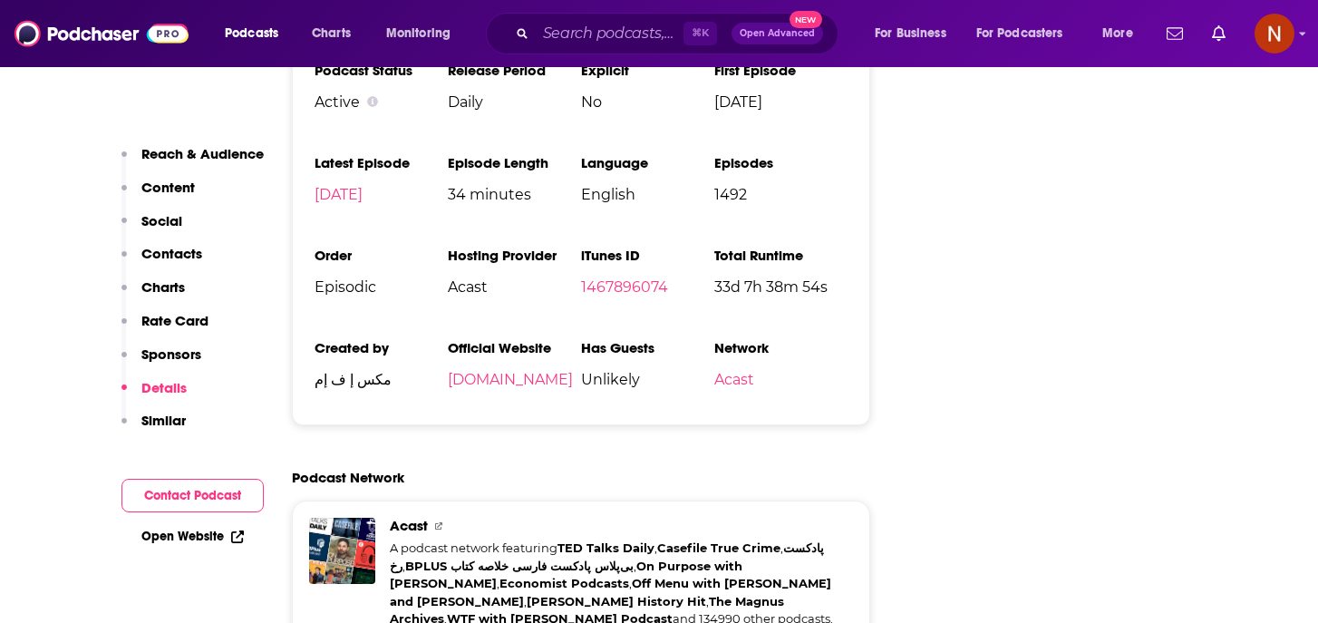
scroll to position [2933, 0]
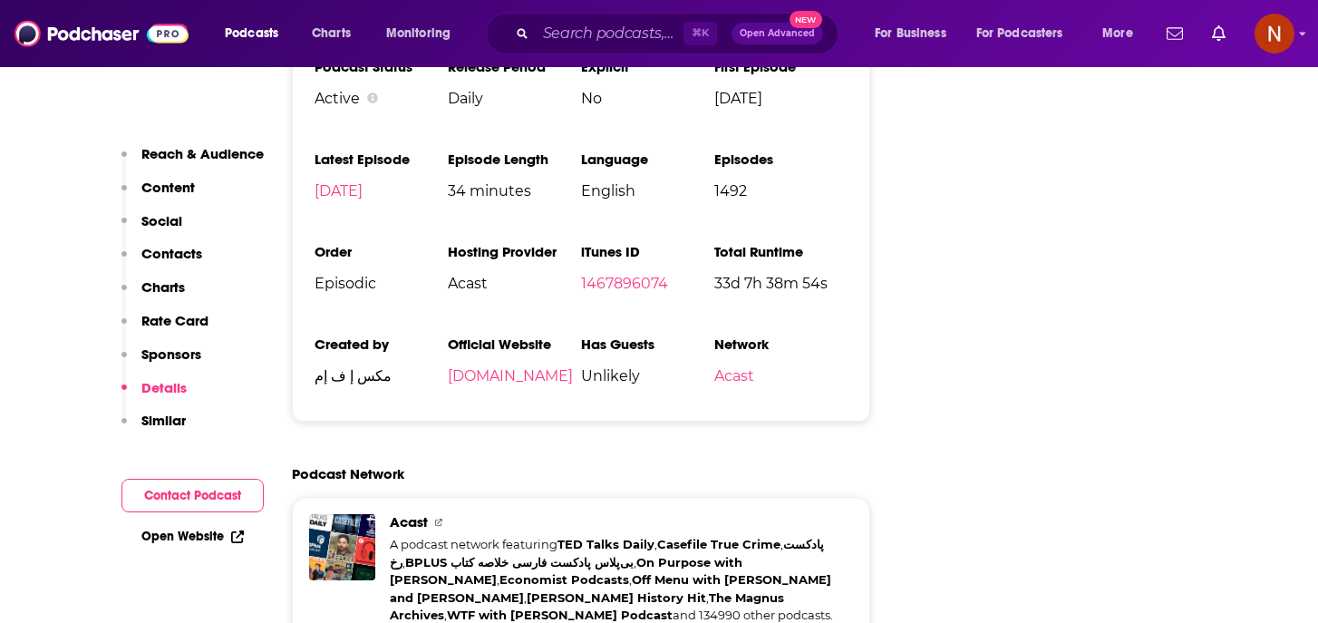
click at [520, 335] on li "Official Website [DOMAIN_NAME]" at bounding box center [514, 366] width 133 height 63
click at [520, 367] on link "[DOMAIN_NAME]" at bounding box center [510, 375] width 125 height 17
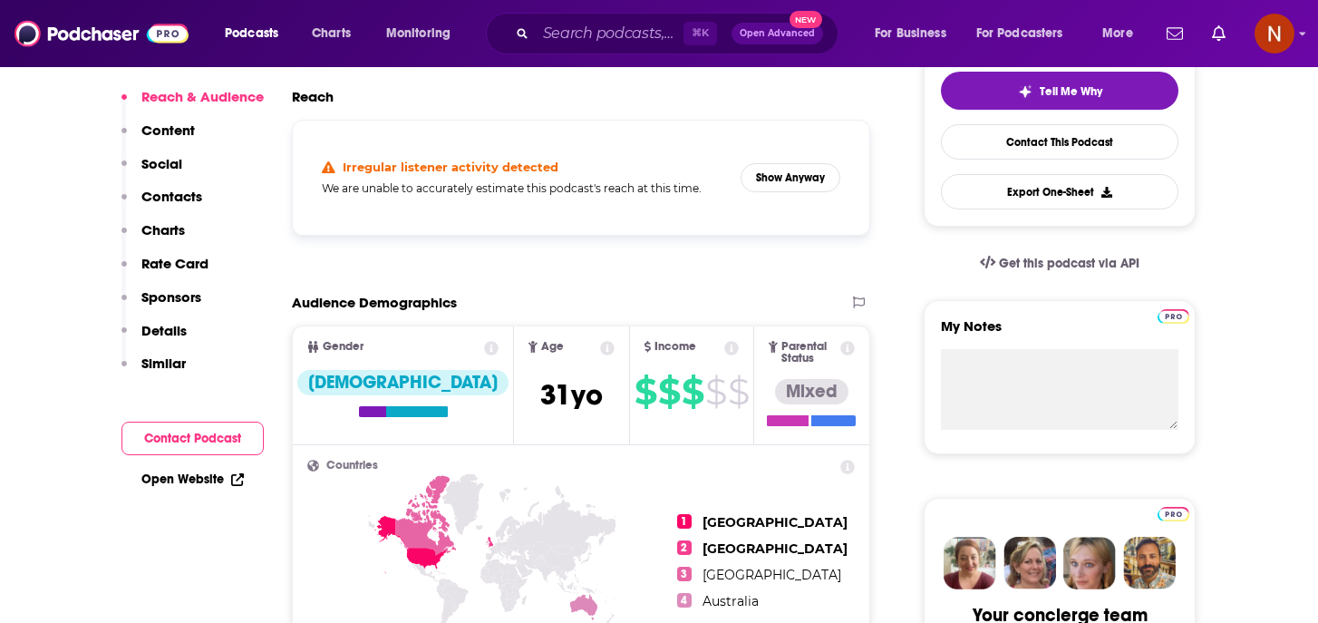
scroll to position [0, 0]
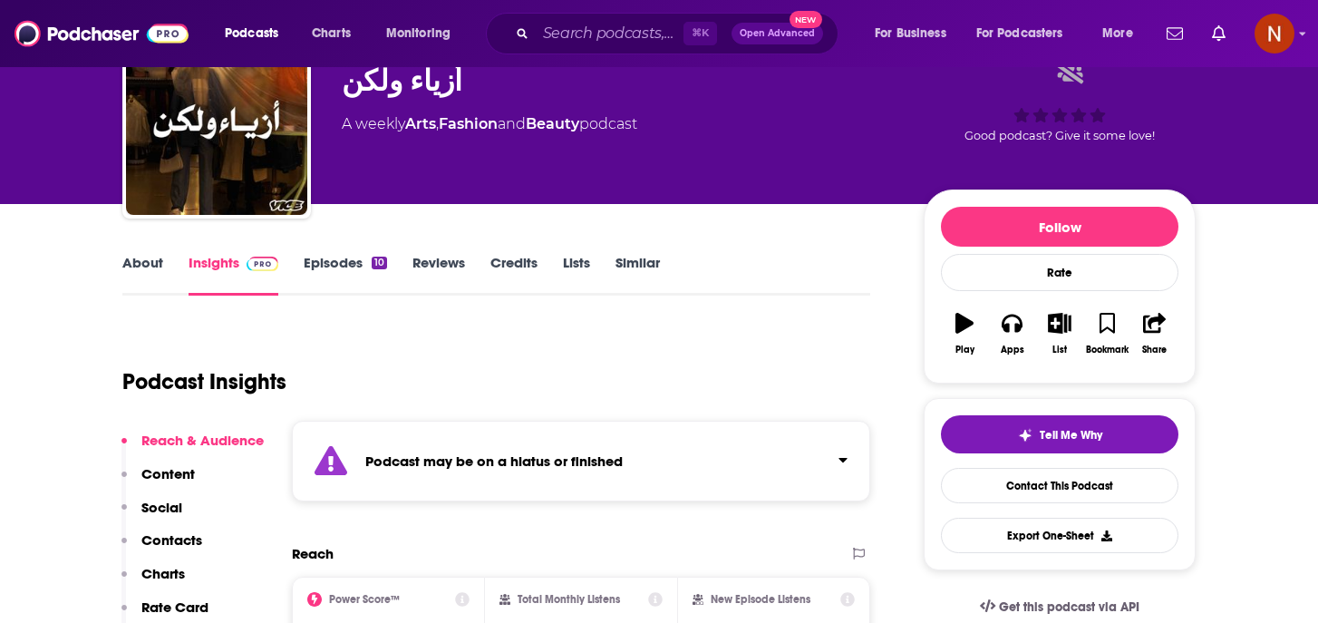
scroll to position [99, 0]
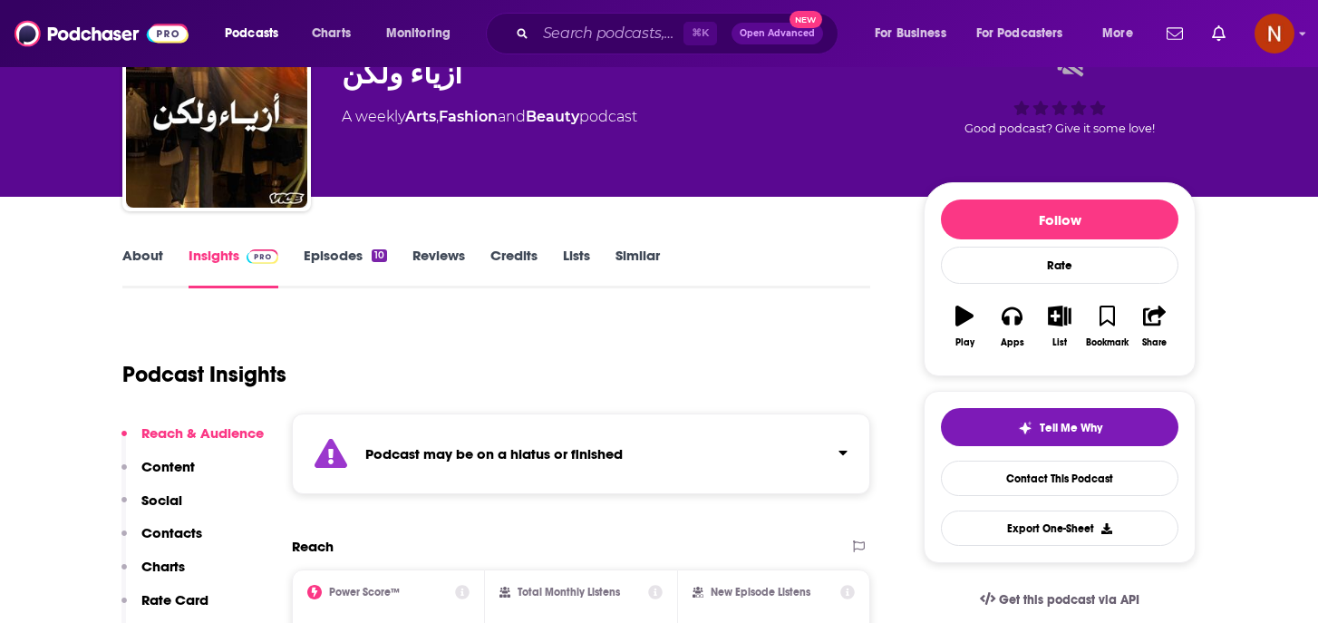
click at [692, 440] on div "Podcast may be on a hiatus or finished" at bounding box center [581, 453] width 578 height 81
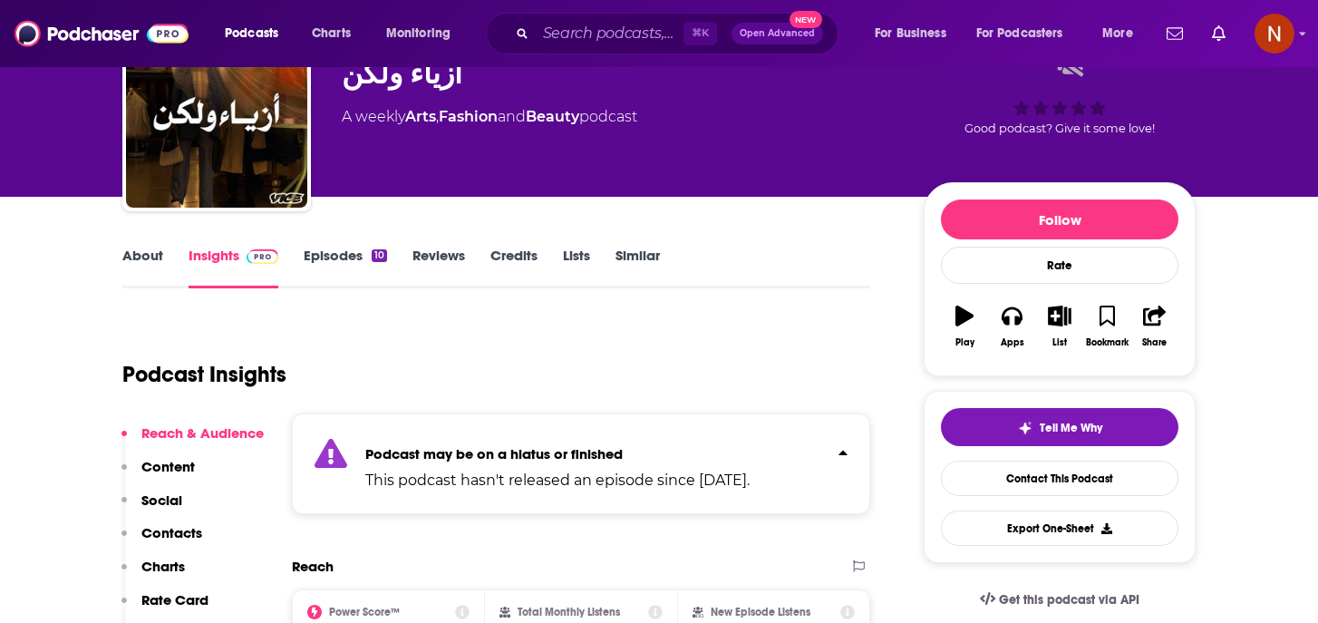
scroll to position [17, 0]
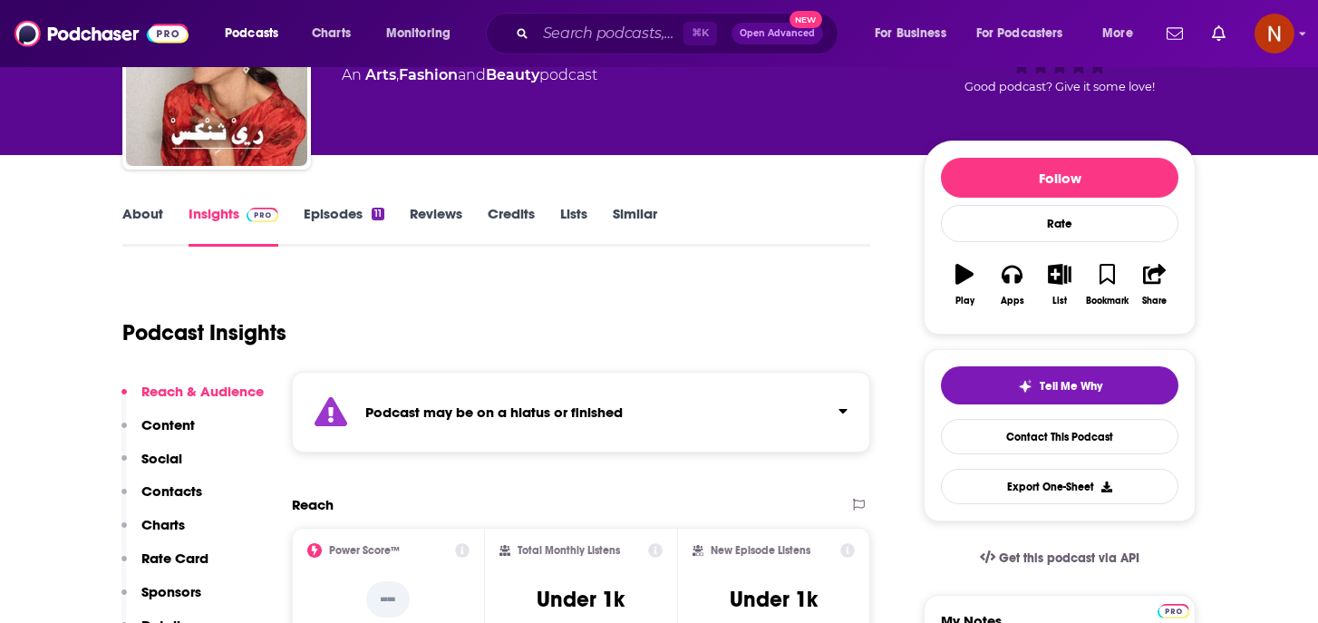
scroll to position [141, 0]
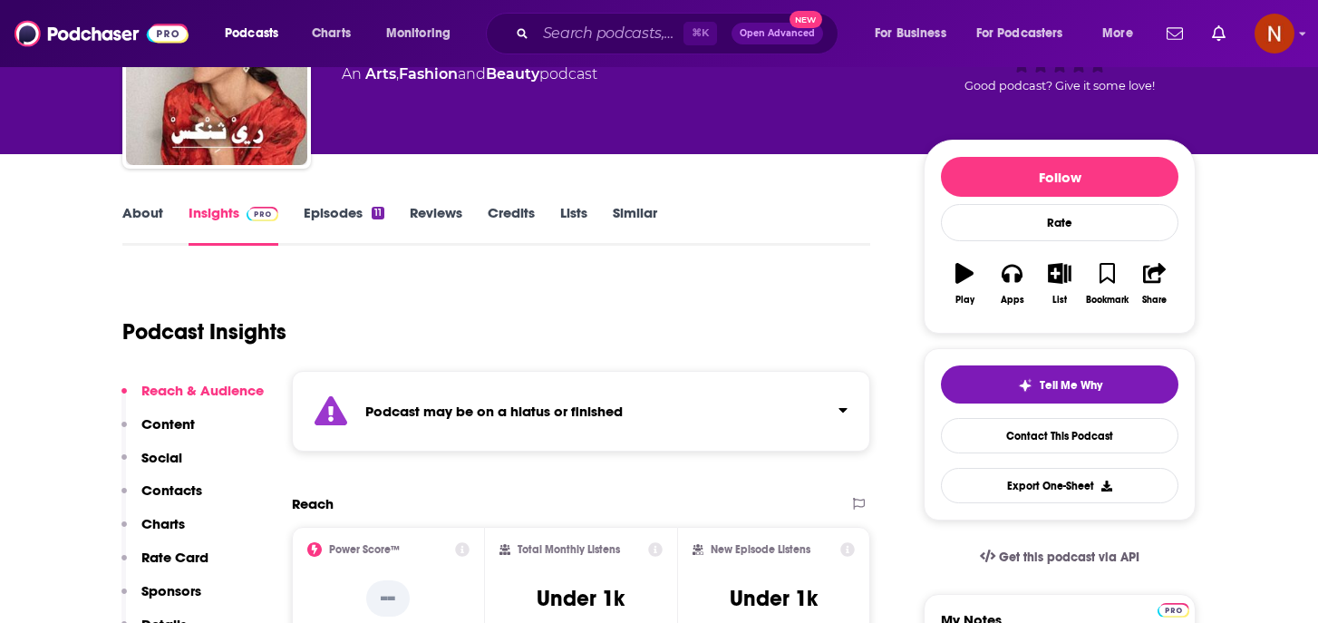
click at [558, 386] on div "Podcast may be on a hiatus or finished" at bounding box center [581, 411] width 578 height 81
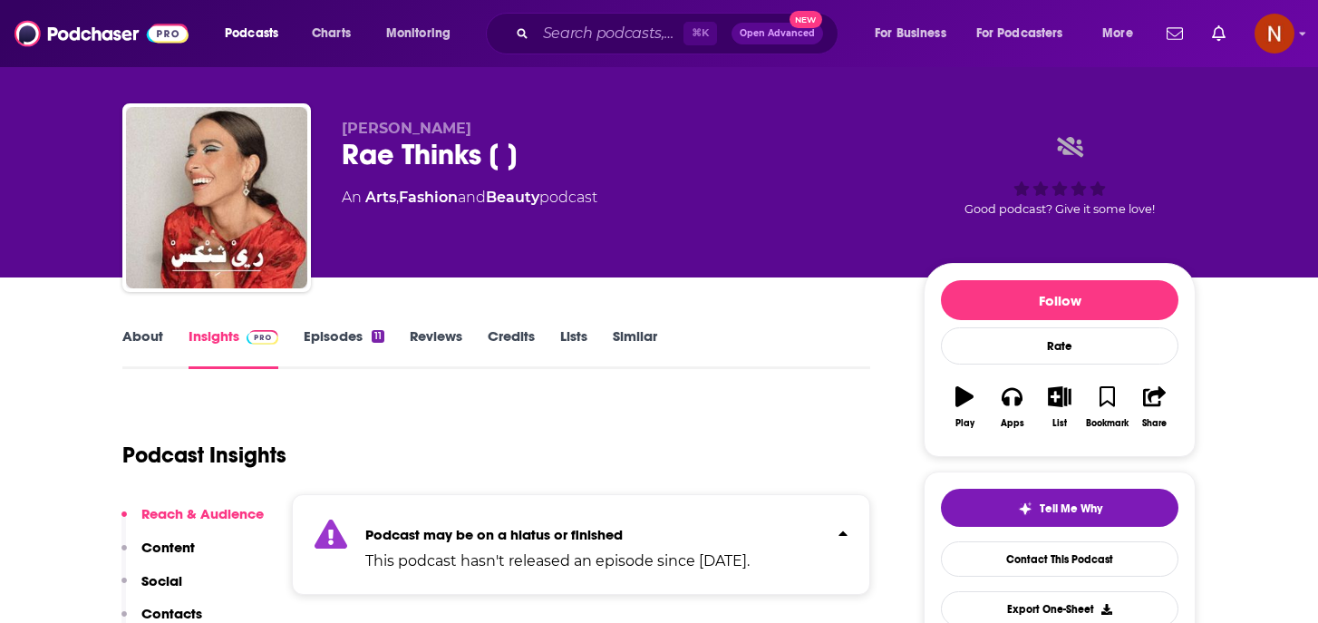
scroll to position [0, 0]
